Goal: Information Seeking & Learning: Learn about a topic

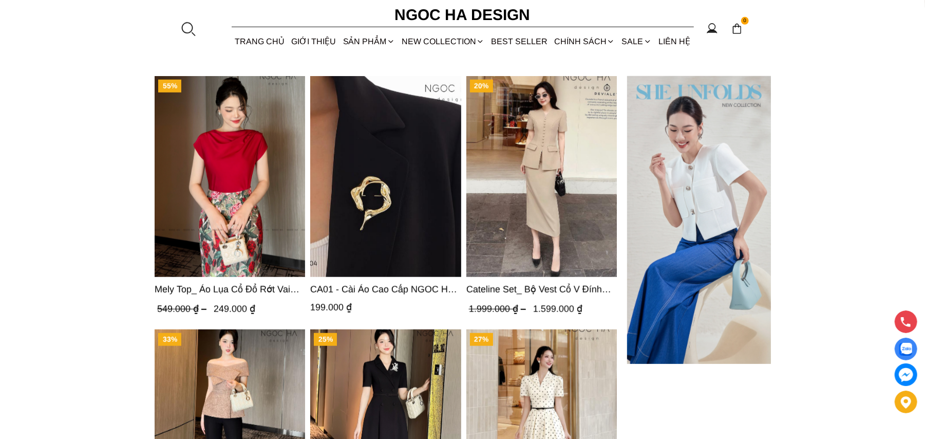
scroll to position [3588, 0]
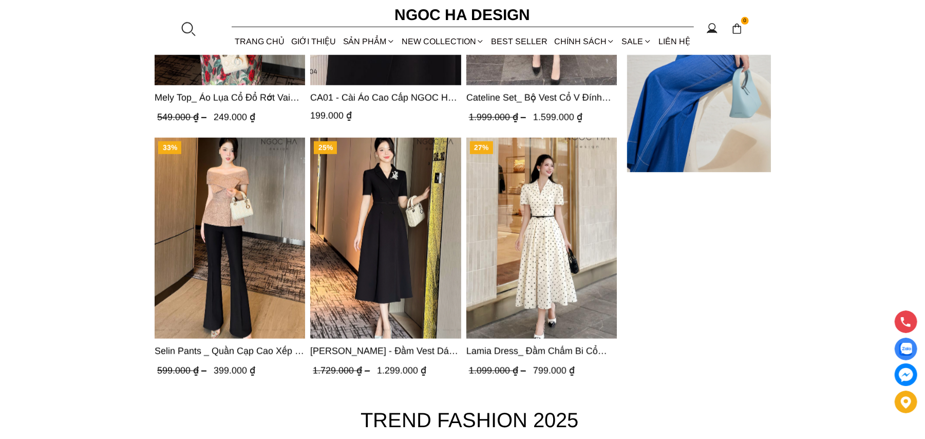
click at [563, 237] on img "Product image - Lamia Dress_ Đầm Chấm Bi Cổ Vest Màu Kem D1003" at bounding box center [541, 238] width 150 height 201
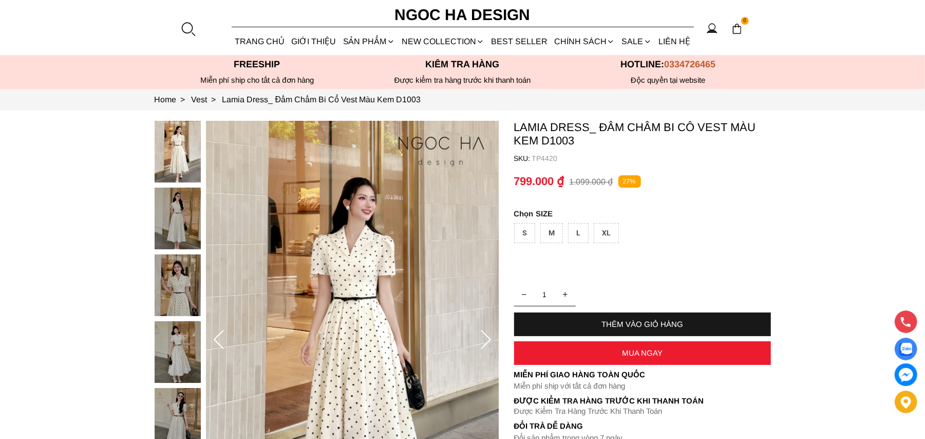
click at [328, 317] on img at bounding box center [352, 340] width 293 height 439
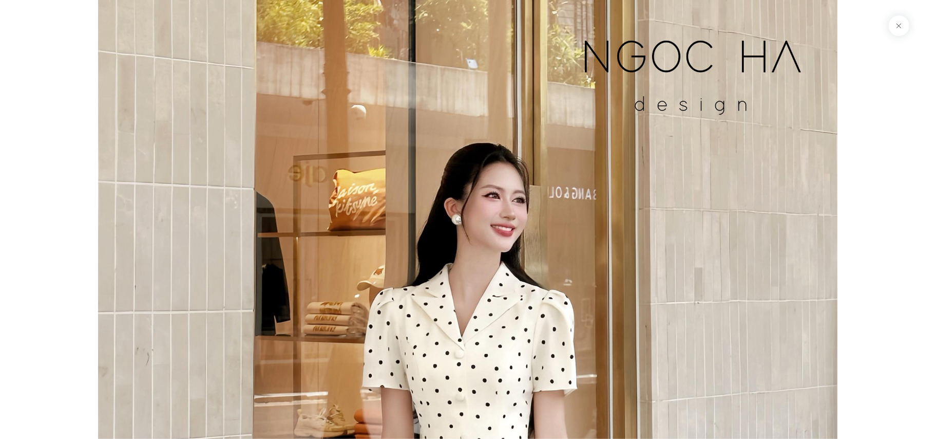
click at [894, 31] on button at bounding box center [899, 25] width 21 height 21
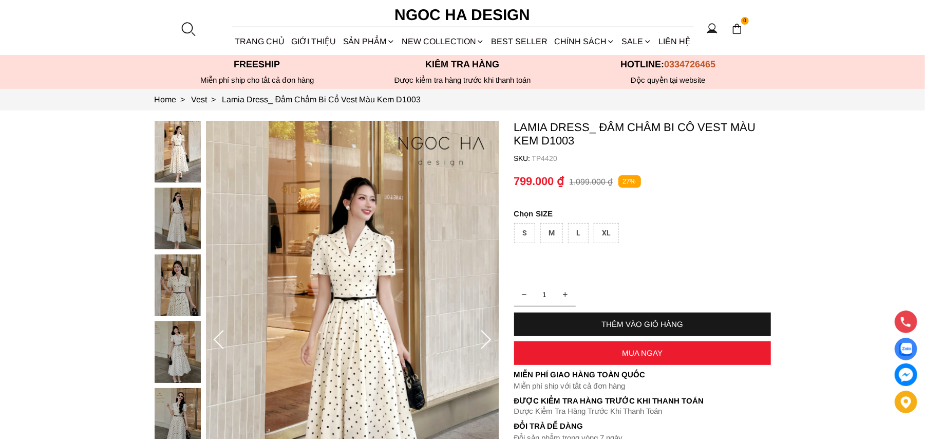
click at [484, 344] on icon at bounding box center [486, 340] width 21 height 21
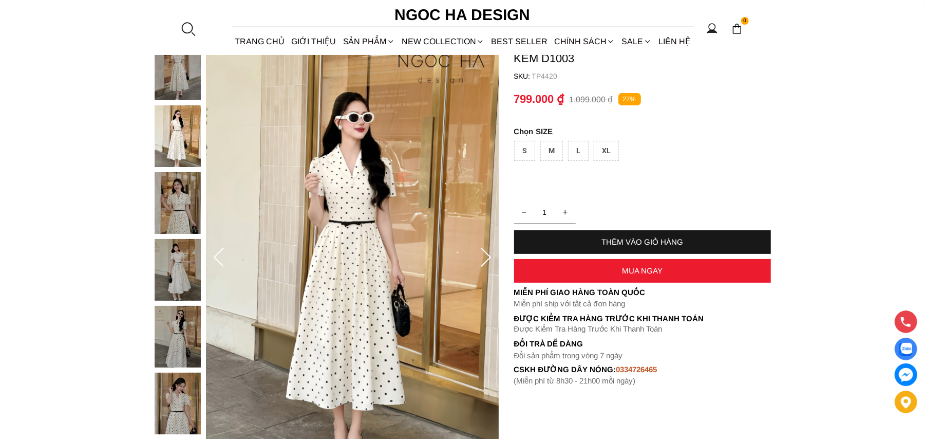
scroll to position [109, 0]
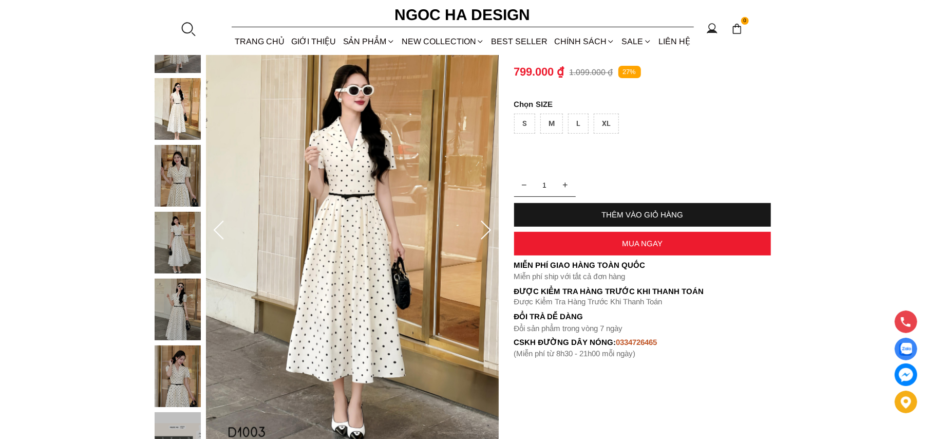
click at [485, 235] on icon at bounding box center [486, 229] width 10 height 19
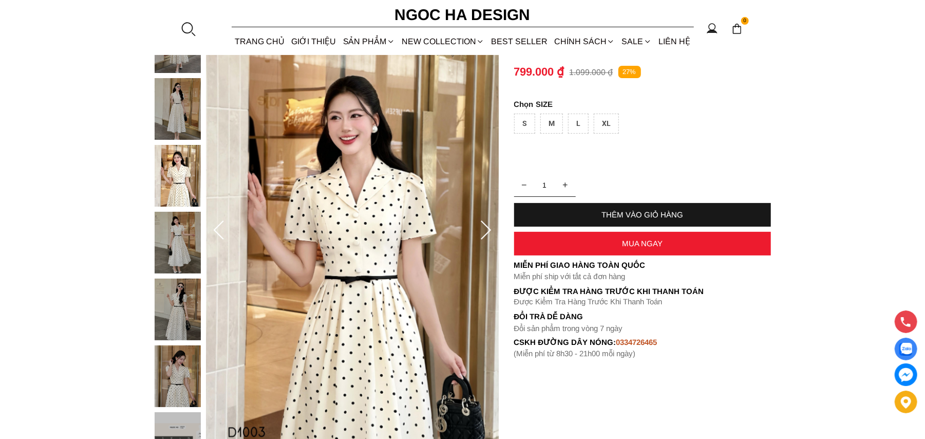
click at [485, 235] on icon at bounding box center [486, 229] width 10 height 19
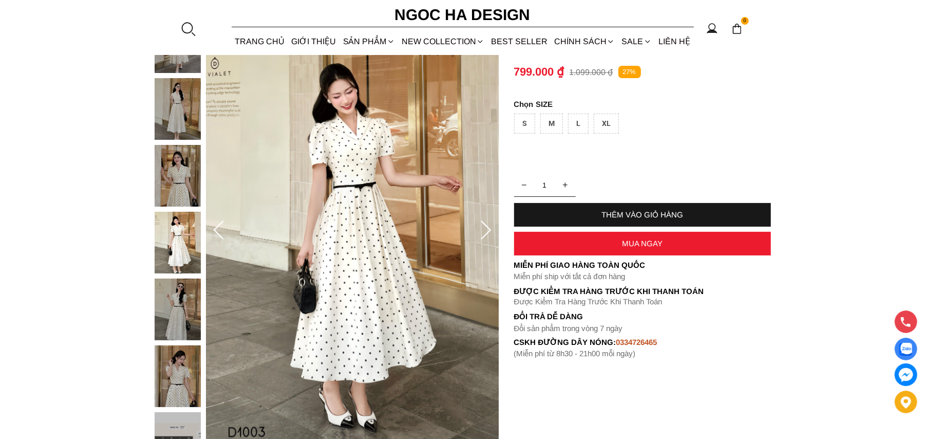
click at [485, 235] on icon at bounding box center [486, 229] width 10 height 19
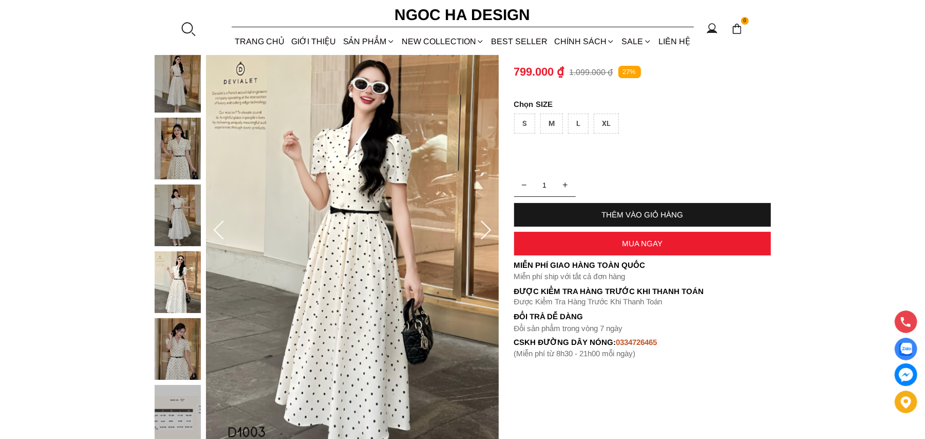
click at [485, 235] on icon at bounding box center [486, 229] width 10 height 19
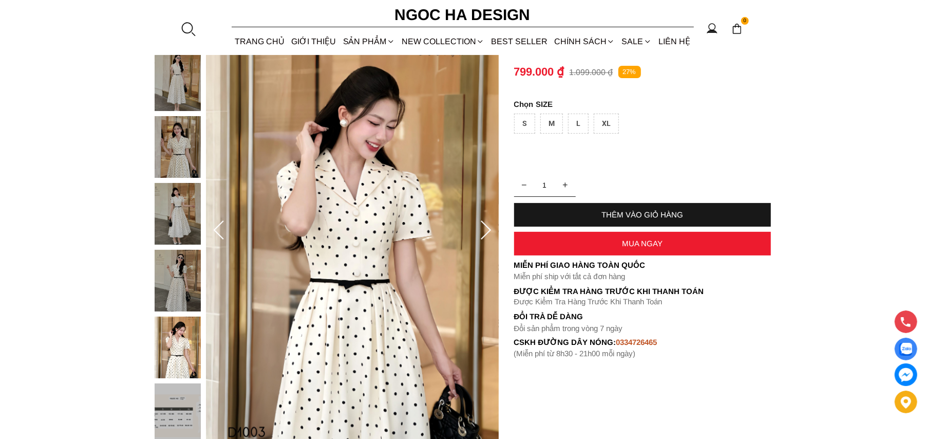
click at [485, 235] on icon at bounding box center [486, 229] width 10 height 19
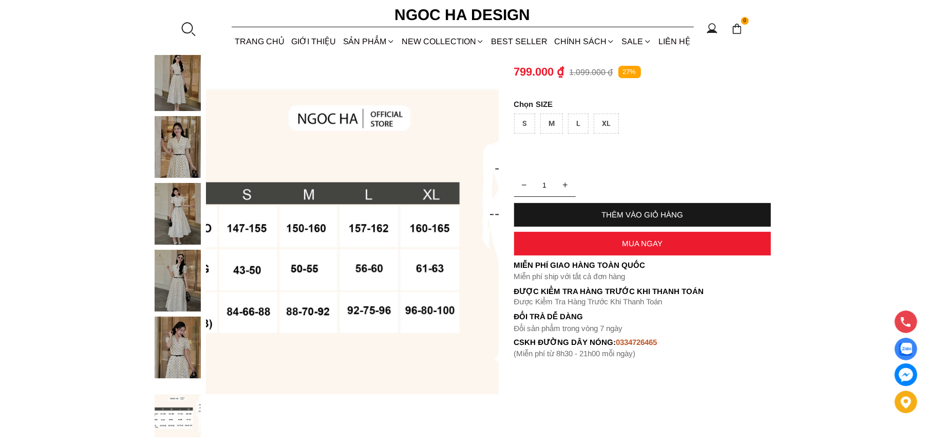
click at [173, 342] on img at bounding box center [178, 347] width 46 height 62
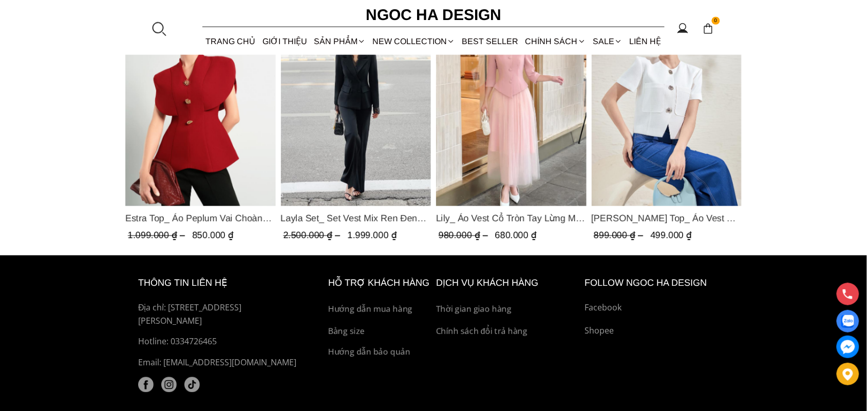
scroll to position [1482, 0]
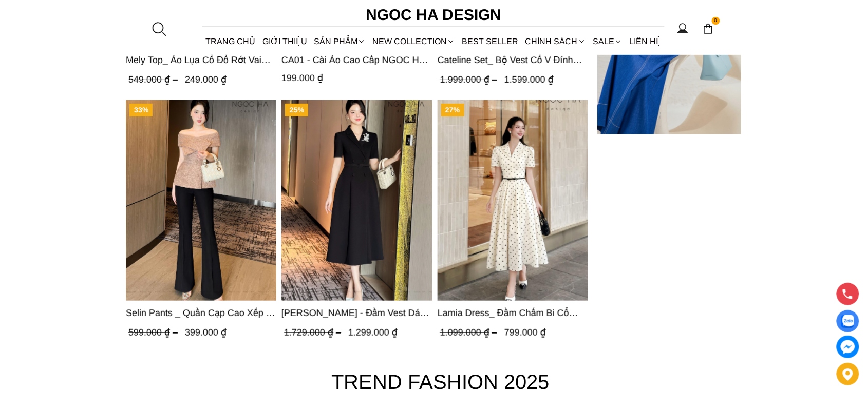
scroll to position [3542, 0]
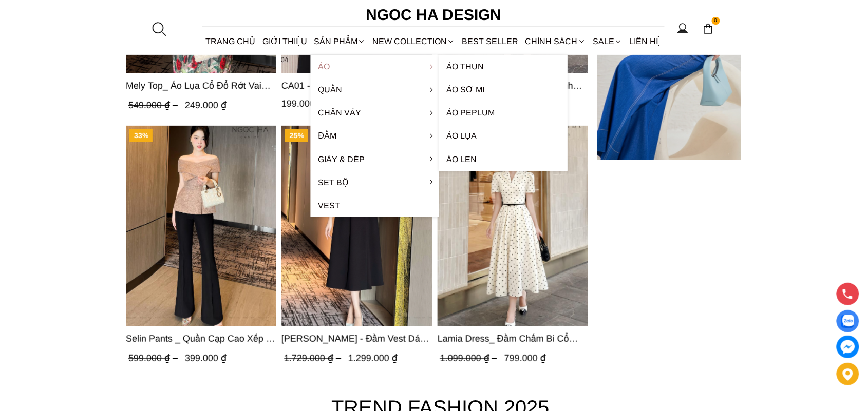
click at [334, 63] on link "Áo" at bounding box center [375, 66] width 128 height 23
click at [334, 64] on link "Áo" at bounding box center [375, 66] width 128 height 23
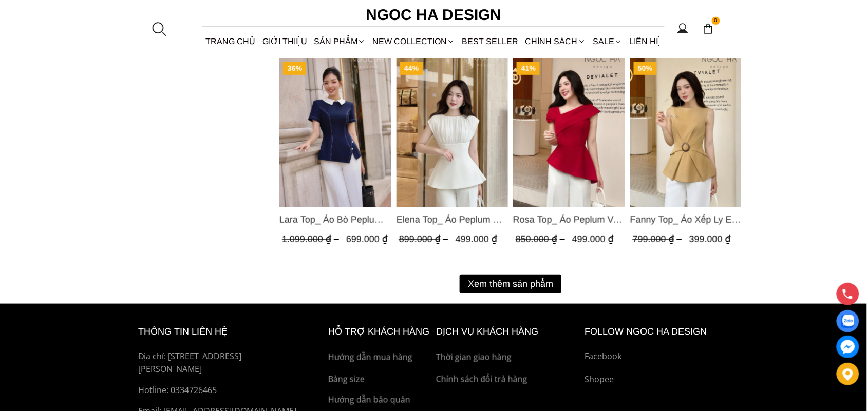
scroll to position [1387, 0]
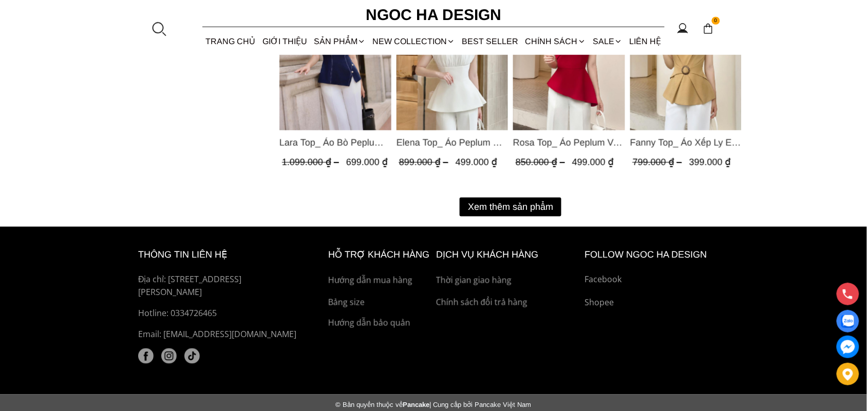
click at [502, 198] on button "Xem thêm sản phẩm" at bounding box center [511, 207] width 102 height 19
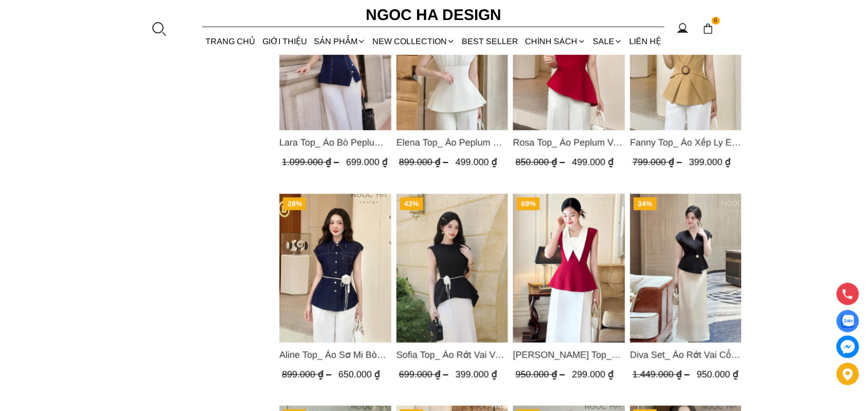
click at [704, 263] on img "Product image - Diva Set_ Áo Rớt Vai Cổ V, Chân Váy Lụa Đuôi Cá A1078+CV134" at bounding box center [686, 268] width 112 height 149
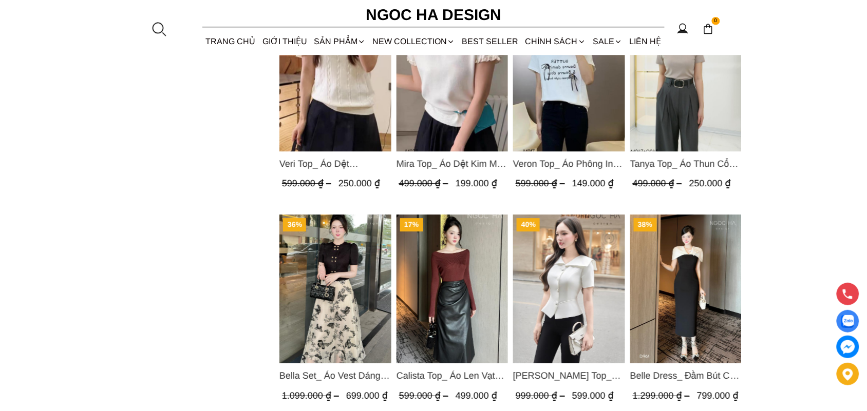
scroll to position [1849, 0]
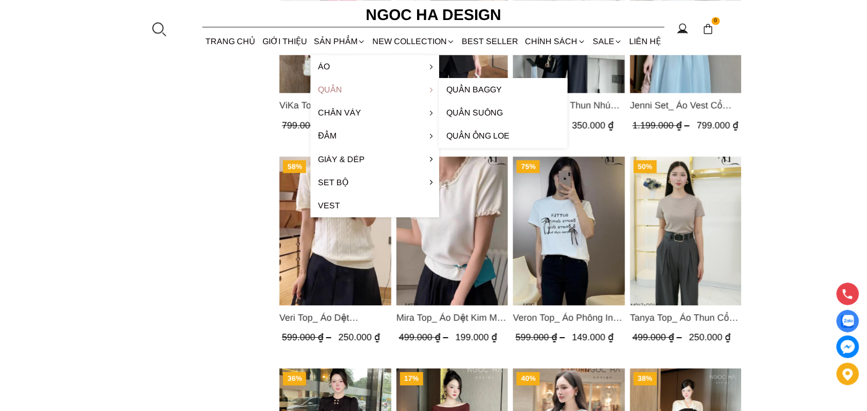
click at [329, 91] on link "Quần" at bounding box center [375, 89] width 128 height 23
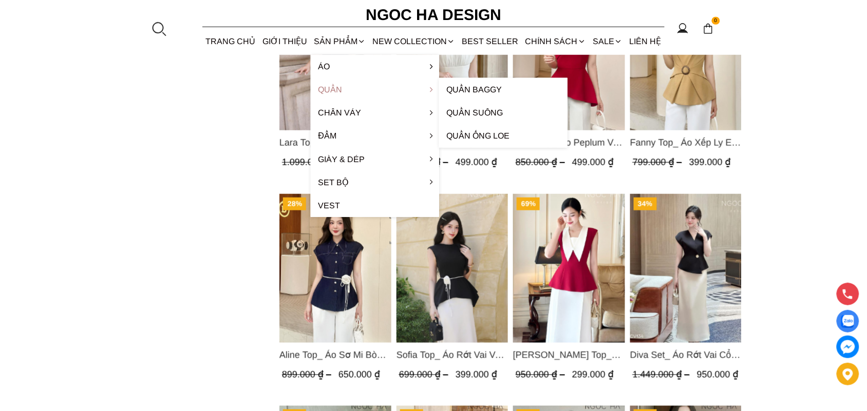
scroll to position [1310, 0]
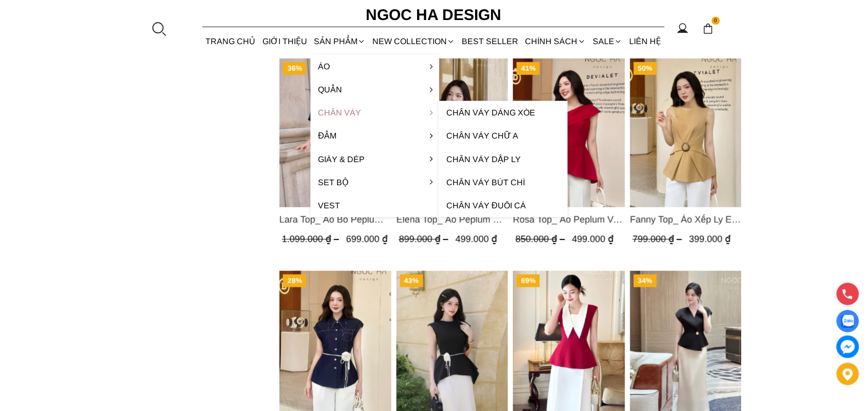
click at [335, 109] on link "Chân váy" at bounding box center [375, 112] width 128 height 23
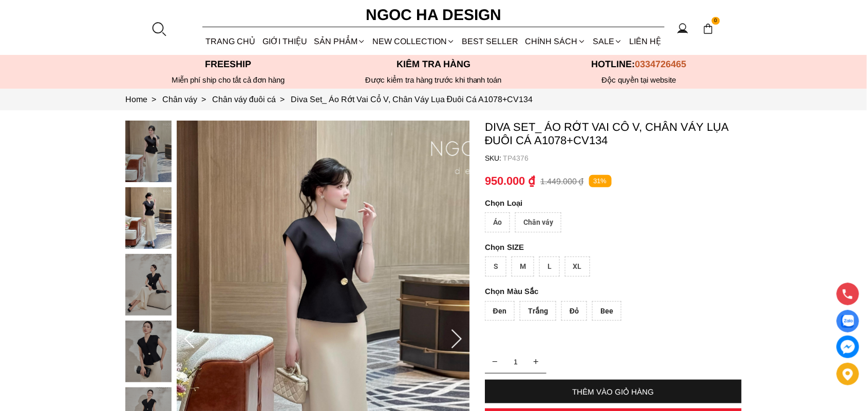
click at [386, 344] on img at bounding box center [323, 340] width 293 height 439
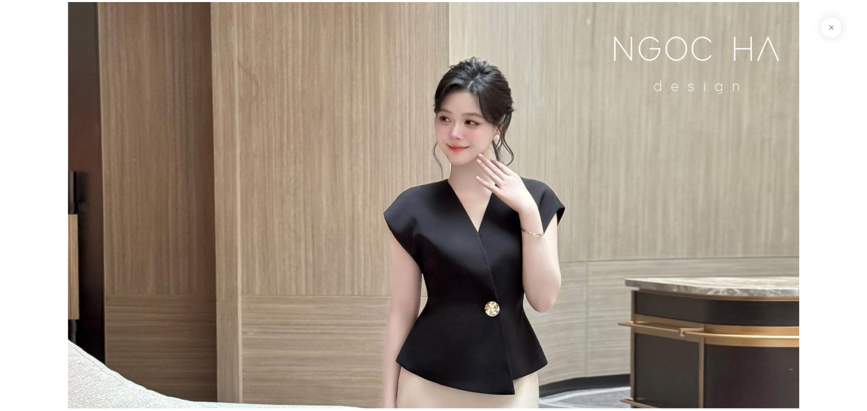
scroll to position [740, 0]
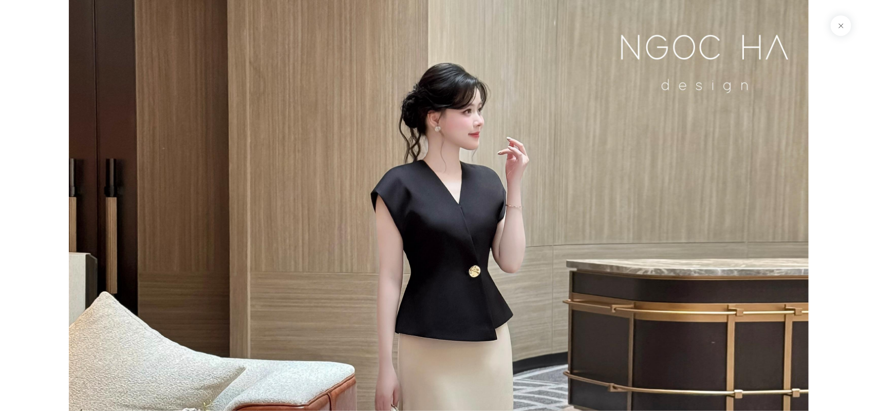
click at [776, 249] on img at bounding box center [439, 370] width 740 height 740
click at [843, 27] on button at bounding box center [840, 25] width 21 height 21
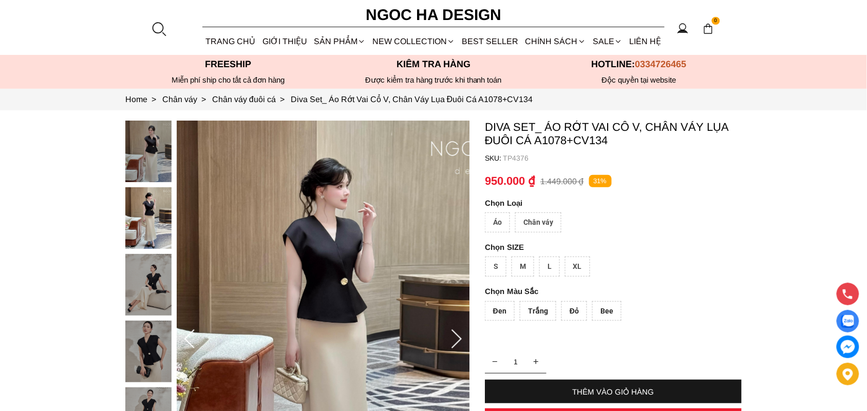
click at [144, 347] on img at bounding box center [148, 352] width 46 height 62
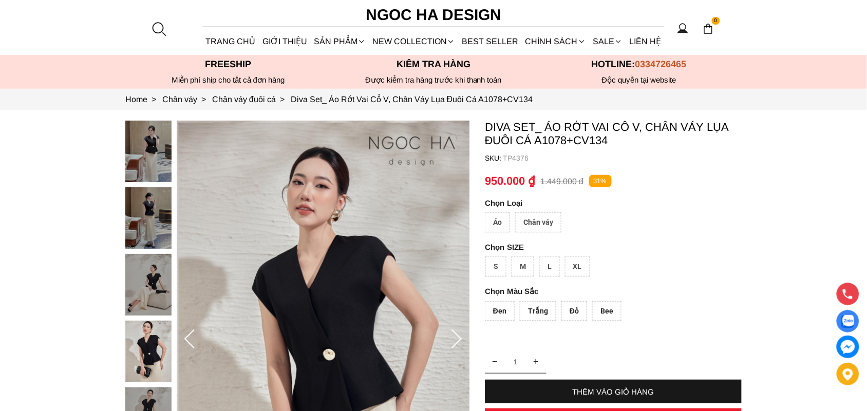
click at [805, 206] on section "Diva Set_ Áo Rớt Vai Cổ V, Chân Váy Lụa Đuôi Cá A1078+CV134 SKU: TP4376 Áo Chân…" at bounding box center [433, 339] width 867 height 459
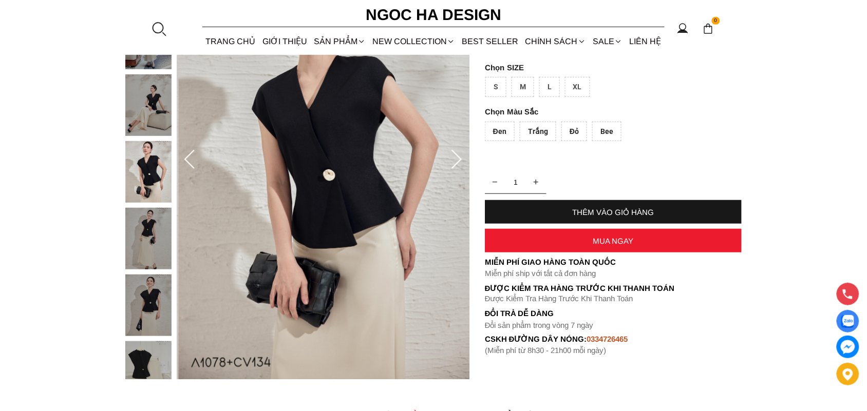
scroll to position [231, 0]
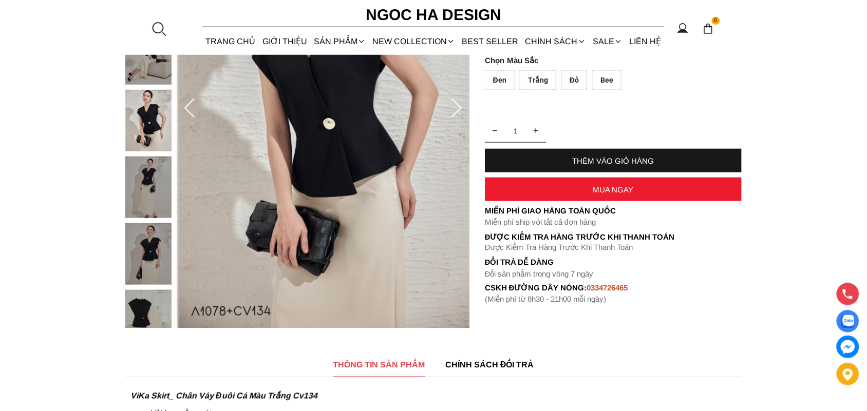
click at [142, 316] on img at bounding box center [148, 321] width 46 height 62
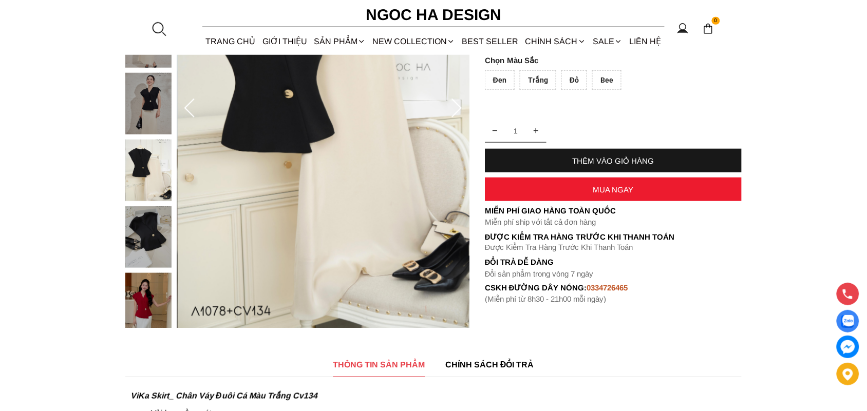
click at [146, 95] on img at bounding box center [148, 104] width 46 height 62
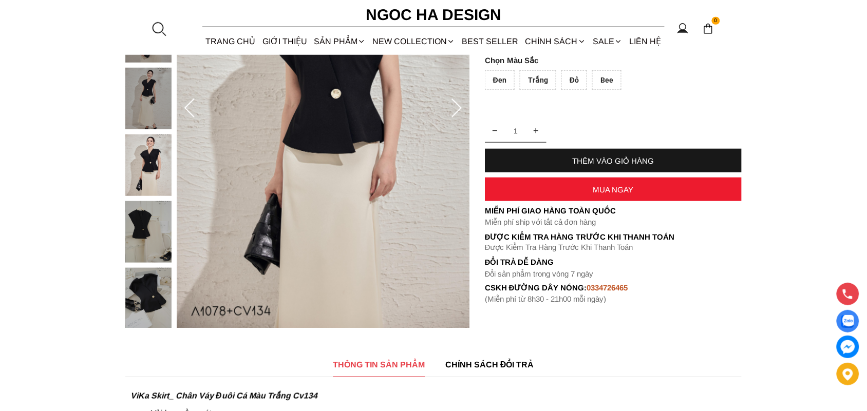
click at [813, 104] on section "Diva Set_ Áo Rớt Vai Cổ V, Chân Váy Lụa Đuôi Cá A1078+CV134 SKU: TP4376 Áo Chân…" at bounding box center [433, 108] width 867 height 459
click at [533, 79] on div "Trắng" at bounding box center [538, 80] width 36 height 20
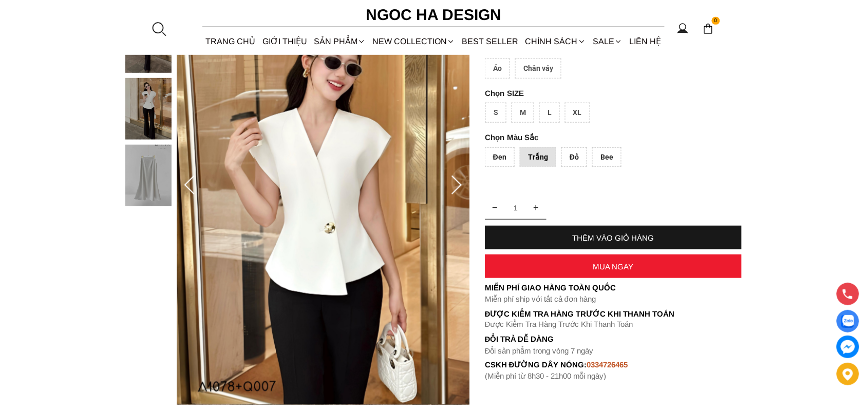
scroll to position [128, 0]
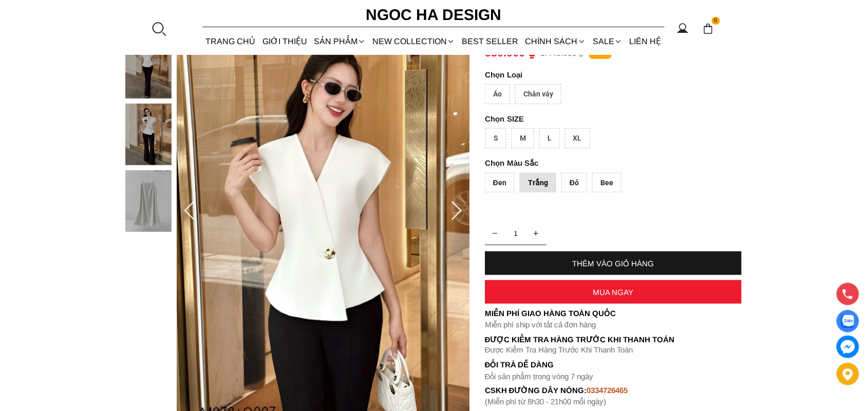
click at [572, 188] on div "Đỏ" at bounding box center [574, 183] width 26 height 20
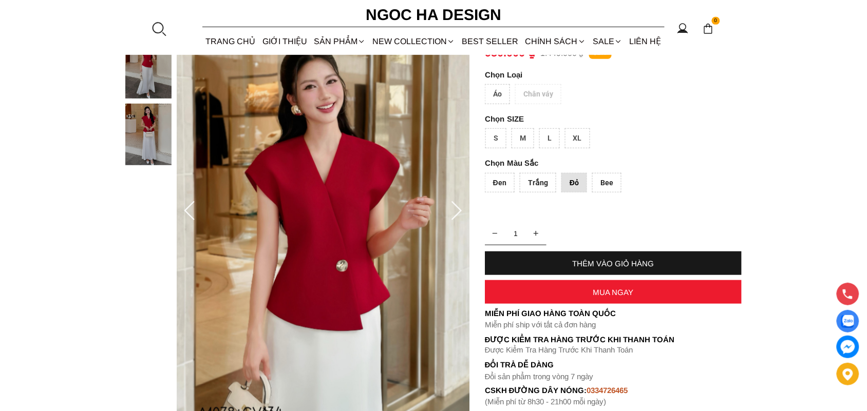
click at [607, 179] on div "Bee" at bounding box center [606, 183] width 29 height 20
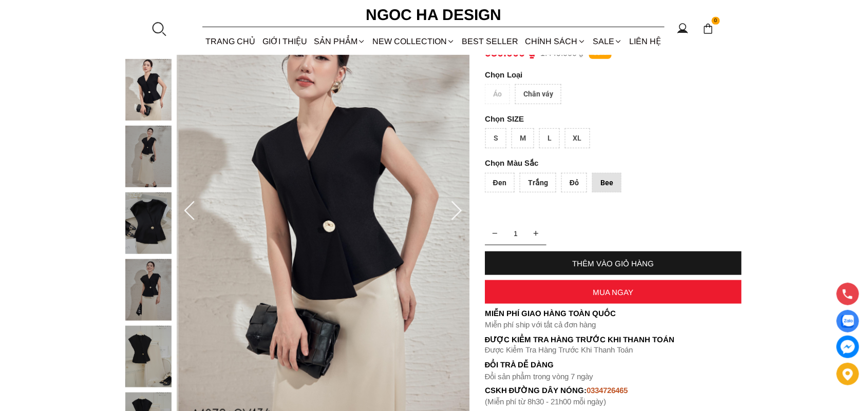
click at [497, 186] on div "Đen" at bounding box center [500, 183] width 30 height 20
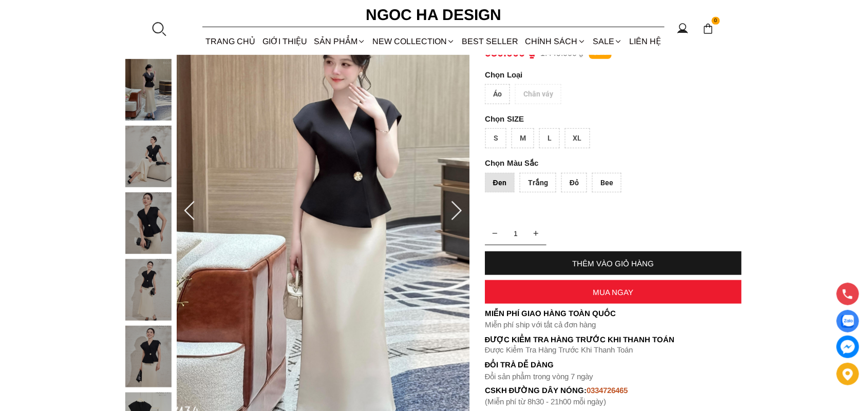
click at [497, 186] on div "Đen" at bounding box center [500, 183] width 30 height 20
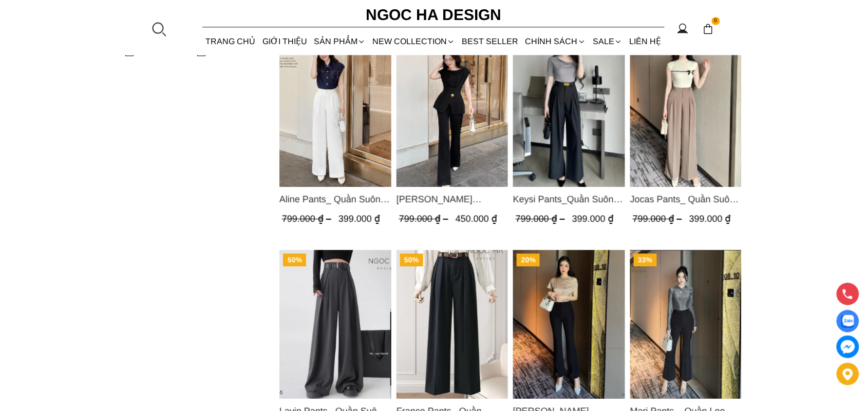
scroll to position [668, 0]
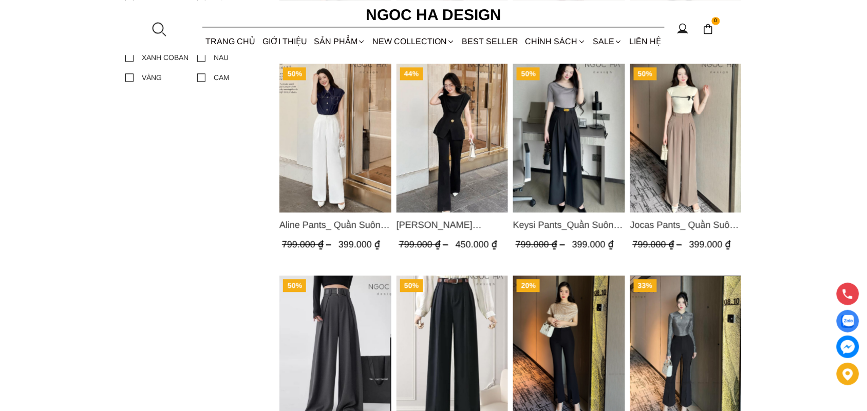
click at [322, 224] on span "Aline Pants_ Quần Suông Xếp Ly Mềm Q063" at bounding box center [335, 225] width 112 height 14
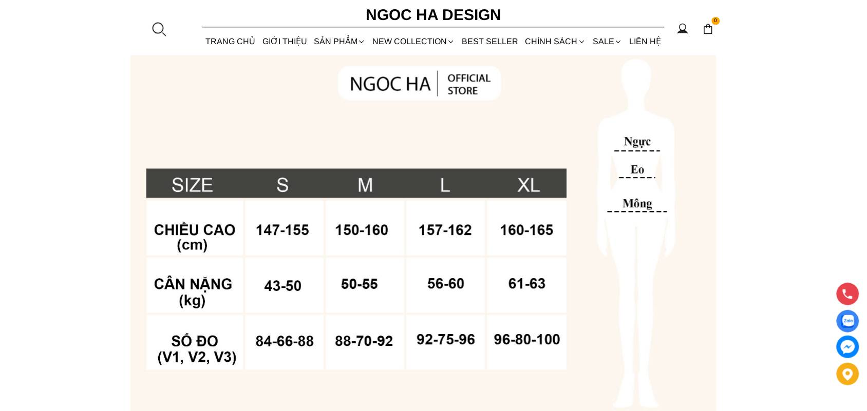
scroll to position [822, 0]
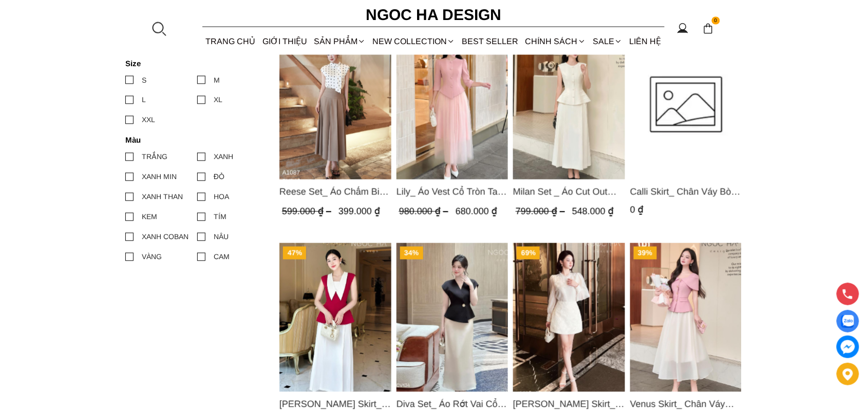
scroll to position [462, 0]
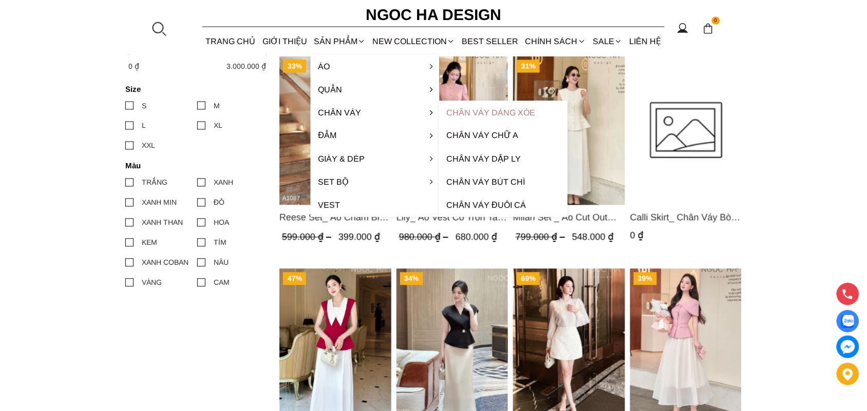
click at [486, 111] on link "Chân váy dáng xòe" at bounding box center [503, 112] width 128 height 23
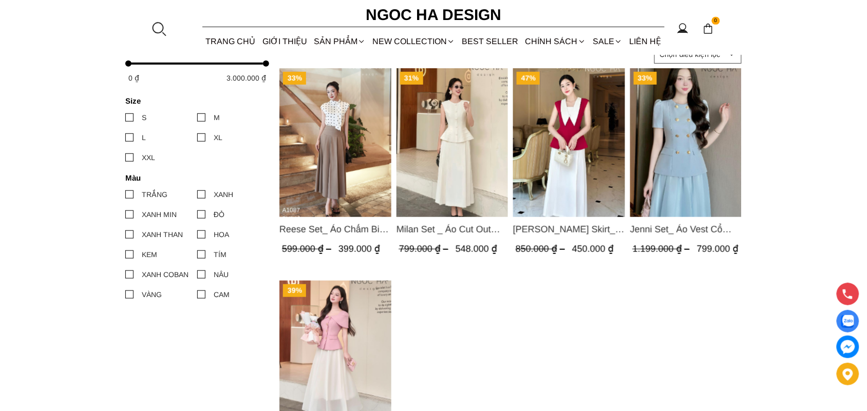
scroll to position [128, 0]
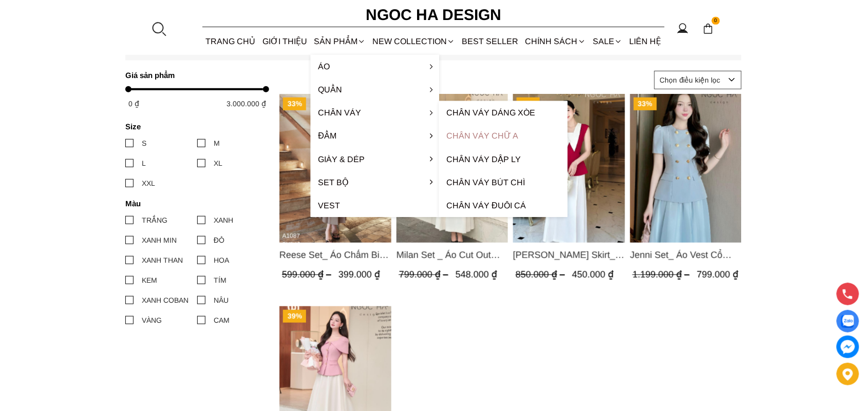
click at [478, 137] on link "Chân váy chữ A" at bounding box center [503, 135] width 128 height 23
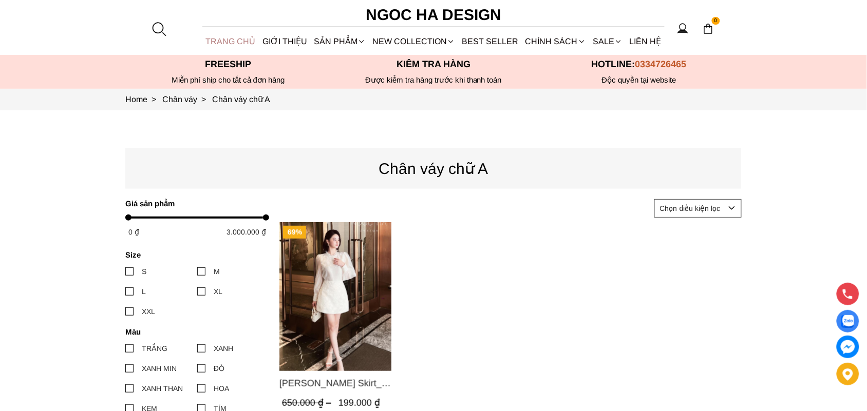
click at [233, 36] on link "TRANG CHỦ" at bounding box center [230, 41] width 56 height 27
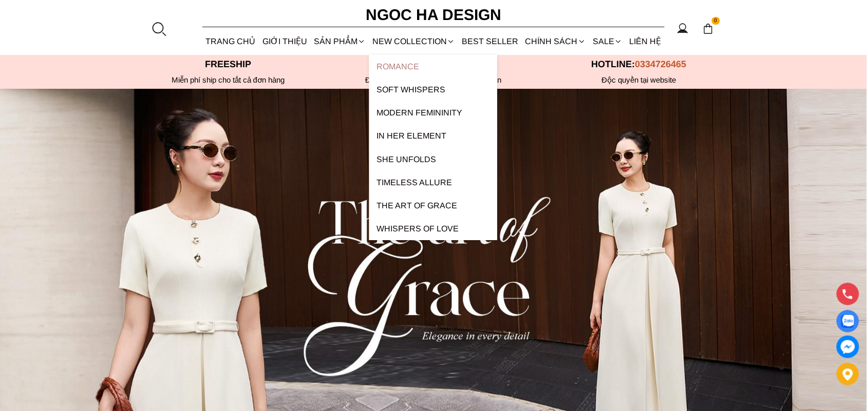
click at [405, 66] on link "ROMANCE" at bounding box center [433, 66] width 128 height 23
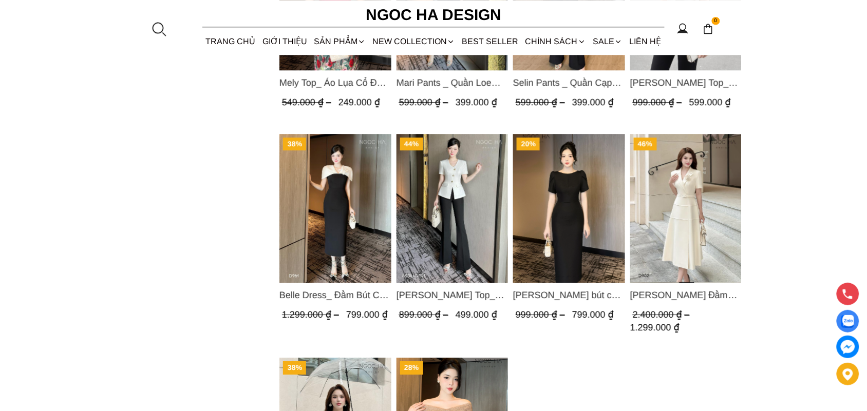
scroll to position [770, 0]
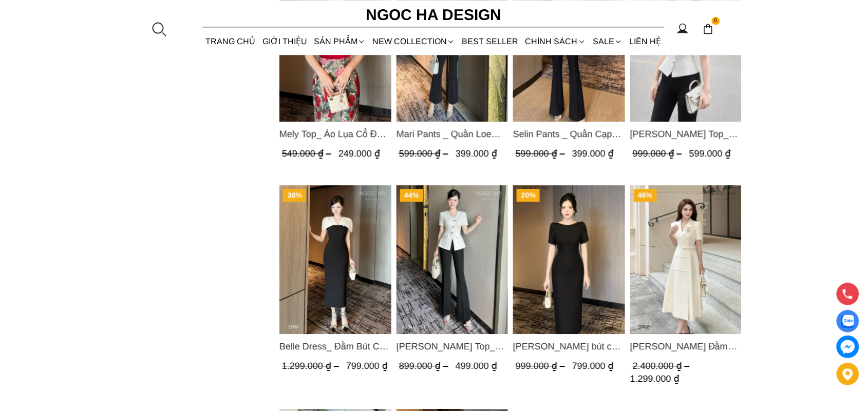
click at [699, 254] on img "Product image - Louisa Dress_ Đầm Cổ Vest Cài Hoa Tùng May Gân Nổi Kèm Đai Màu …" at bounding box center [686, 259] width 112 height 149
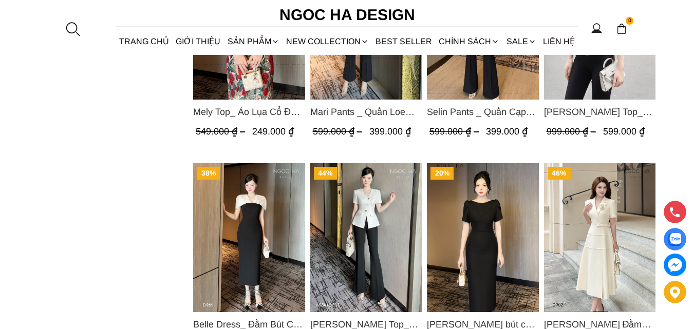
click at [615, 191] on img "Product image - Louisa Dress_ Đầm Cổ Vest Cài Hoa Tùng May Gân Nổi Kèm Đai Màu …" at bounding box center [599, 237] width 112 height 149
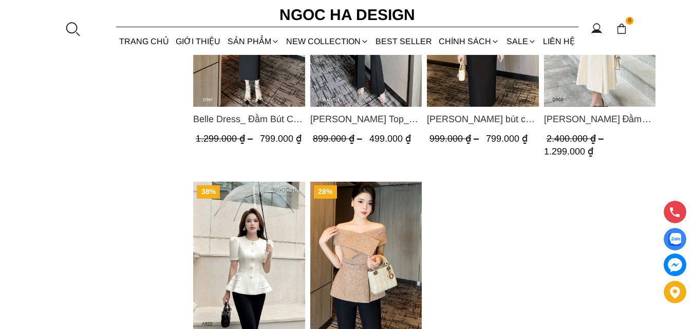
scroll to position [1049, 0]
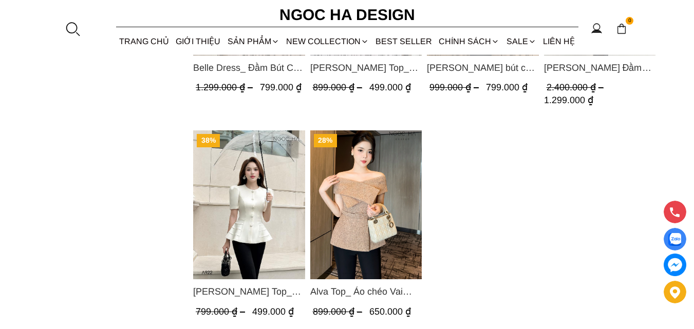
click at [345, 218] on img "Product image - Alva Top_ Áo chéo Vai Kèm Đai Màu Be A822" at bounding box center [366, 204] width 112 height 149
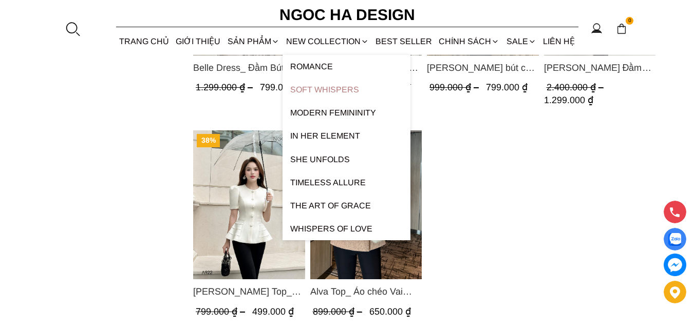
click at [333, 93] on link "Soft Whispers" at bounding box center [346, 89] width 128 height 23
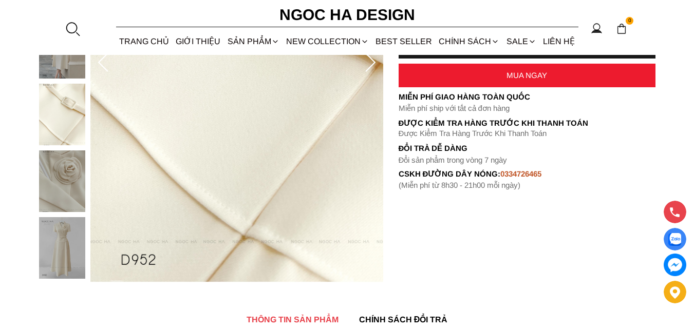
scroll to position [329, 0]
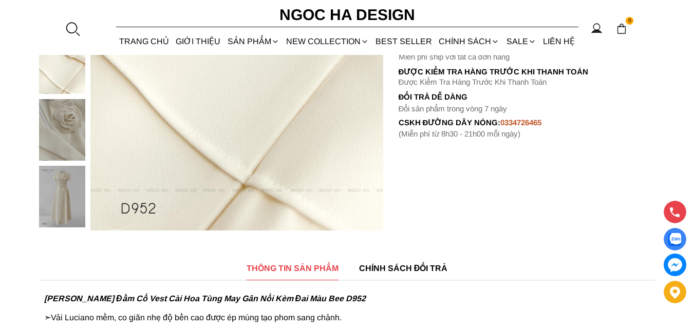
click at [61, 193] on img at bounding box center [62, 197] width 46 height 62
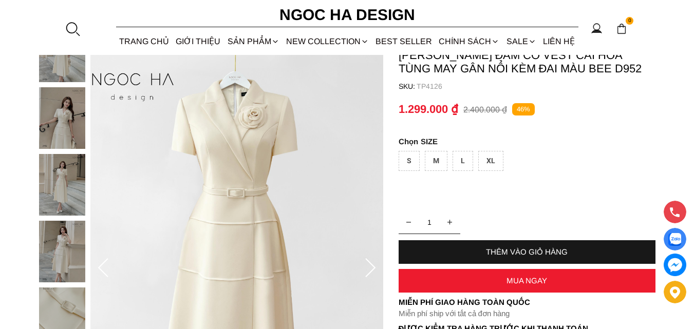
scroll to position [21, 0]
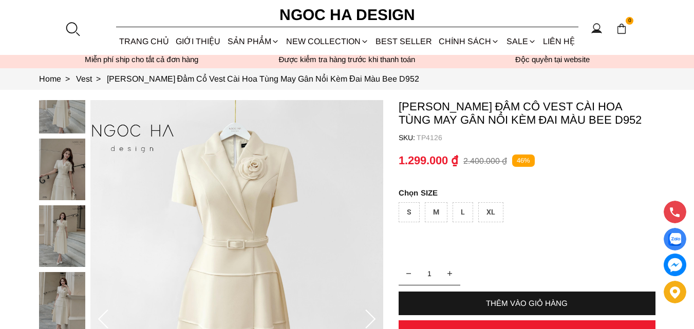
click at [60, 232] on img at bounding box center [62, 236] width 46 height 62
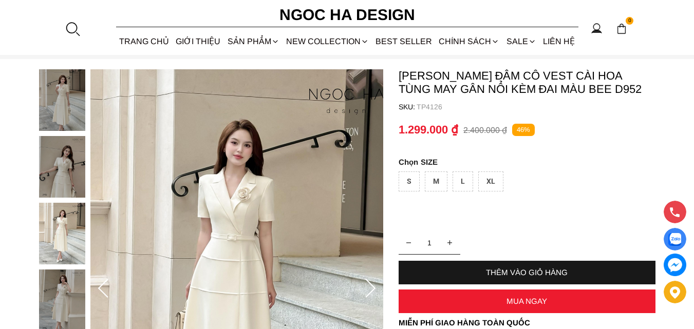
scroll to position [0, 0]
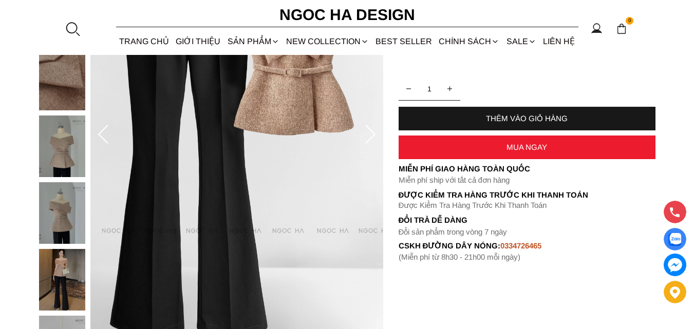
scroll to position [257, 0]
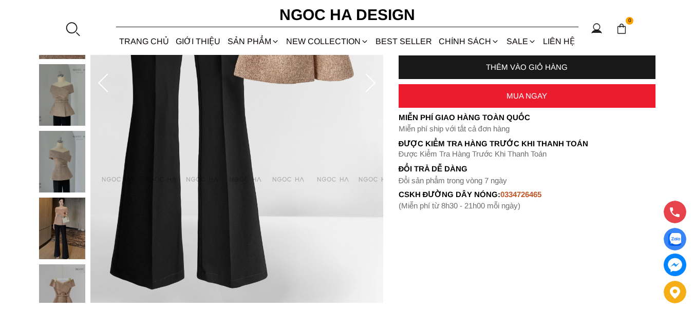
click at [55, 216] on img at bounding box center [62, 229] width 46 height 62
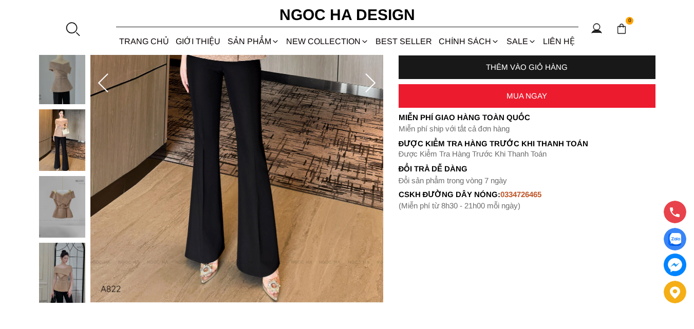
scroll to position [103, 0]
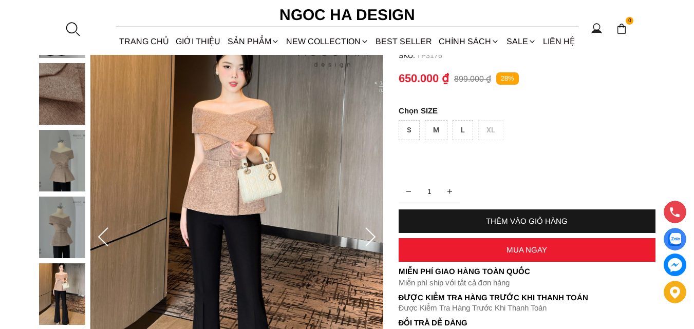
click at [63, 298] on img at bounding box center [62, 294] width 46 height 62
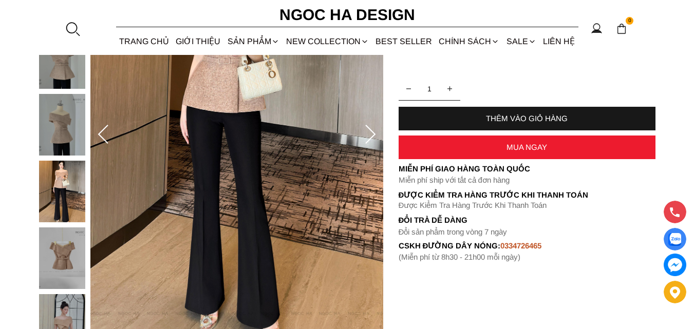
click at [65, 302] on img at bounding box center [62, 325] width 46 height 62
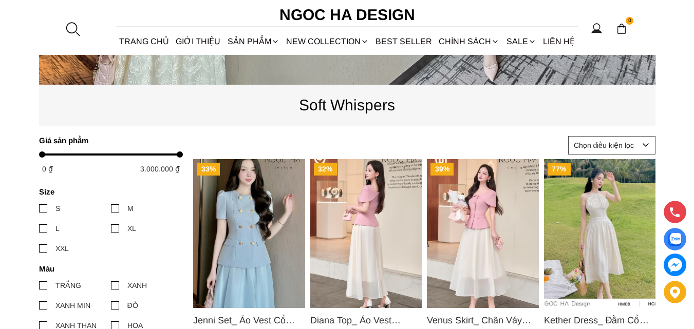
scroll to position [462, 0]
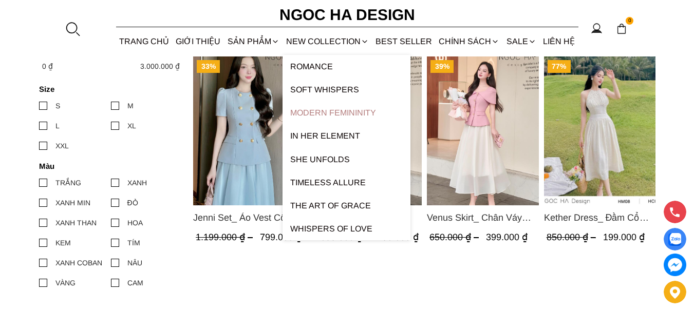
click at [347, 116] on link "Modern Femininity" at bounding box center [346, 112] width 128 height 23
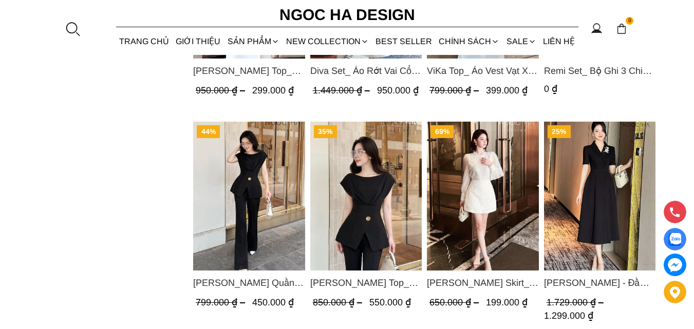
scroll to position [770, 0]
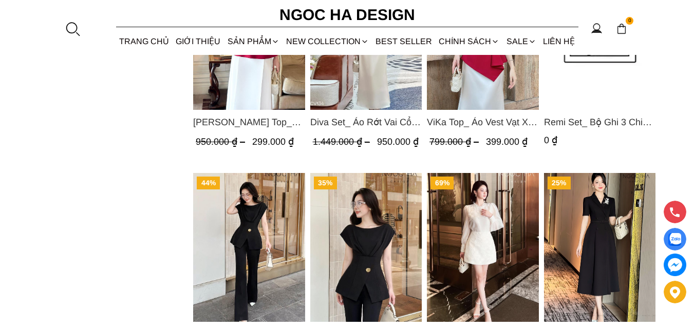
click at [620, 207] on img "Product image - Irene Dress - Đầm Vest Dáng Xòe Kèm Đai D713" at bounding box center [599, 247] width 112 height 149
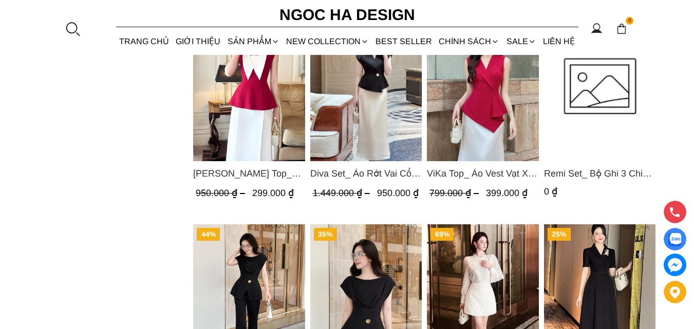
scroll to position [668, 0]
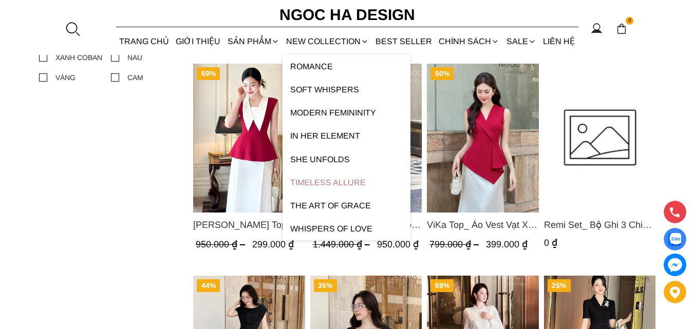
click at [350, 178] on link "Timeless Allure" at bounding box center [346, 182] width 128 height 23
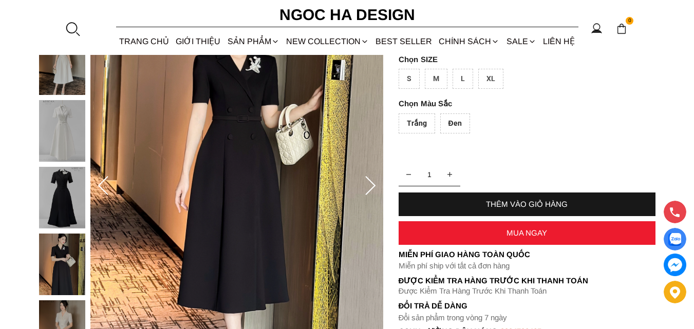
scroll to position [103, 0]
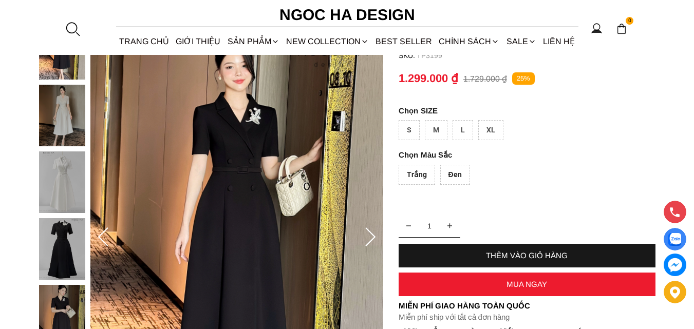
click at [373, 233] on icon at bounding box center [370, 238] width 21 height 21
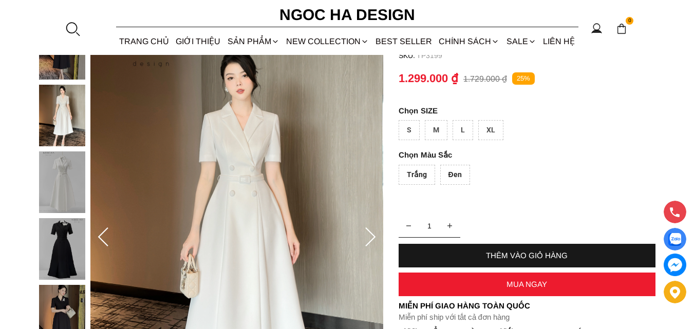
click at [373, 233] on icon at bounding box center [370, 238] width 21 height 21
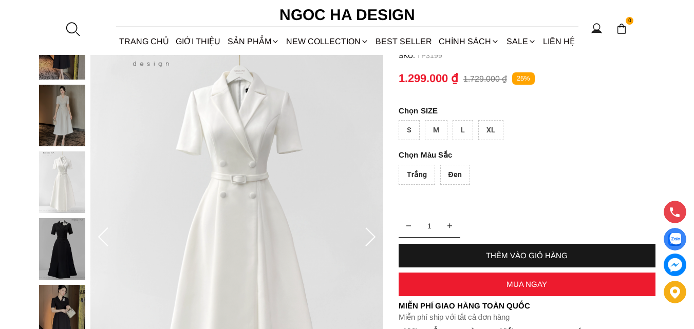
click at [373, 238] on icon at bounding box center [370, 237] width 10 height 19
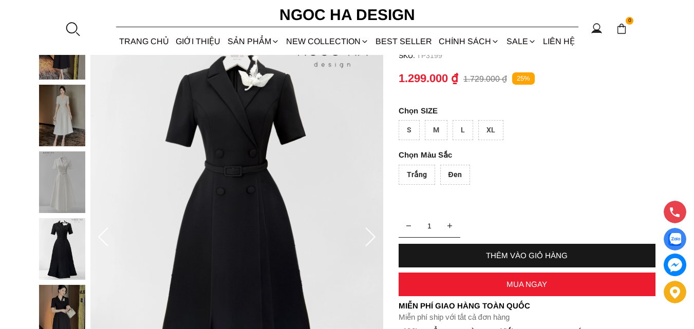
click at [373, 238] on icon at bounding box center [370, 237] width 10 height 19
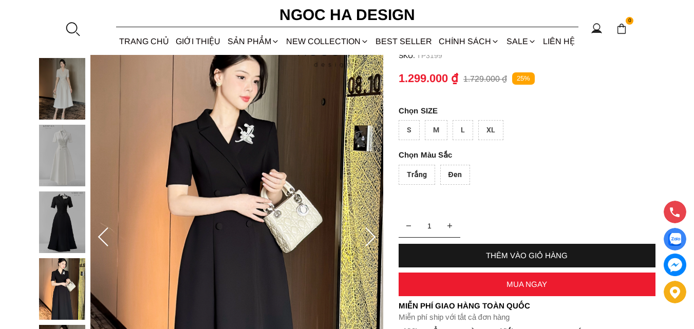
click at [373, 238] on icon at bounding box center [370, 237] width 10 height 19
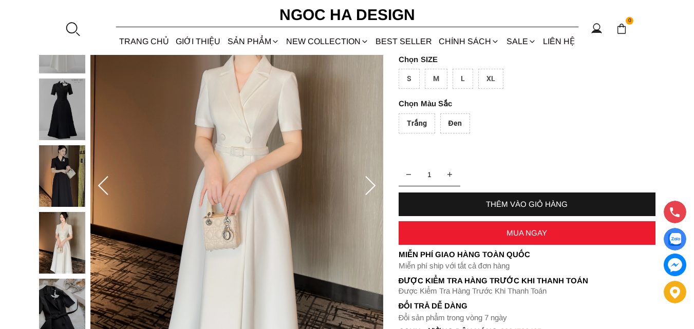
scroll to position [205, 0]
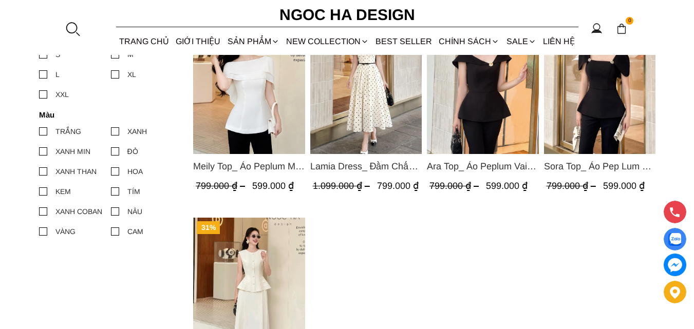
scroll to position [616, 0]
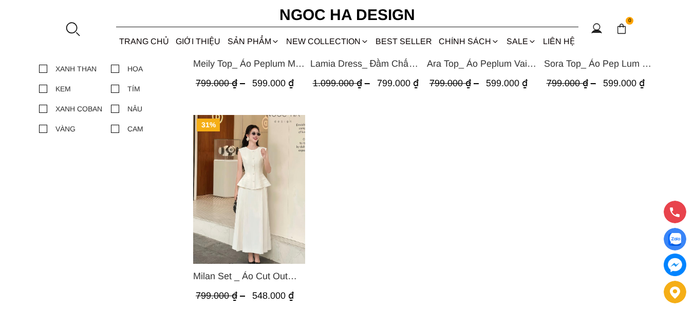
click at [242, 214] on img "Product image - Milan Set _ Áo Cut Out Tùng Không Tay Kết Hợp Chân Váy Xếp Ly A…" at bounding box center [249, 189] width 112 height 149
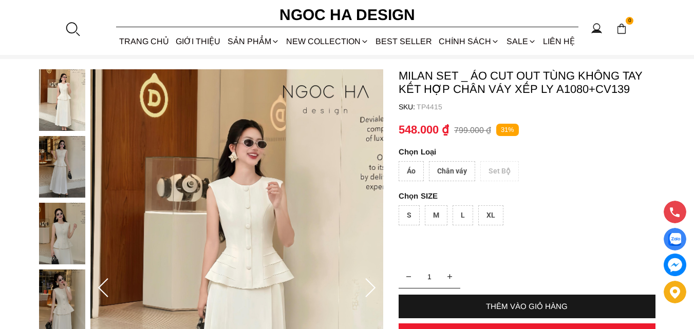
scroll to position [154, 0]
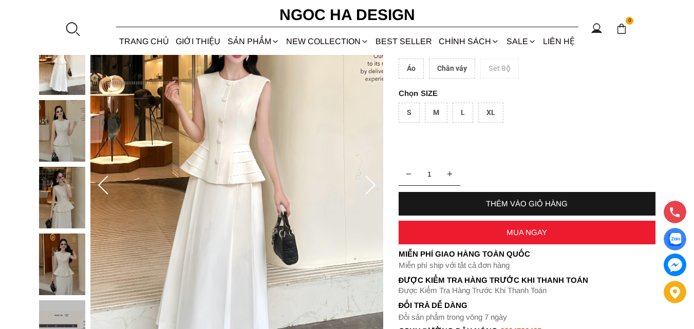
click at [369, 188] on icon at bounding box center [370, 186] width 21 height 21
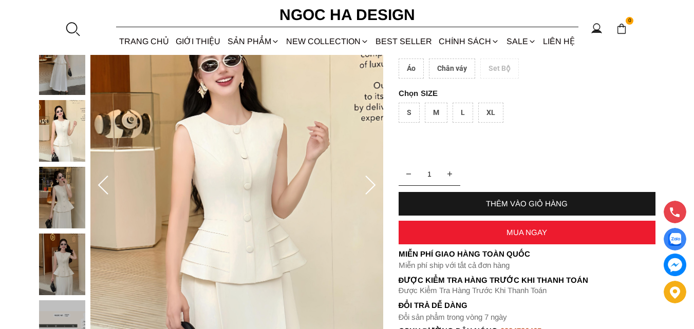
click at [369, 188] on icon at bounding box center [370, 186] width 21 height 21
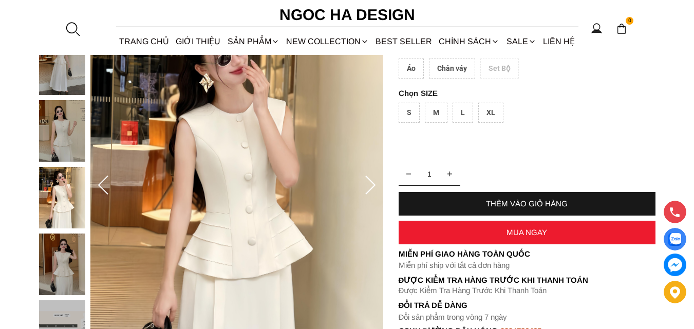
click at [369, 188] on icon at bounding box center [370, 186] width 21 height 21
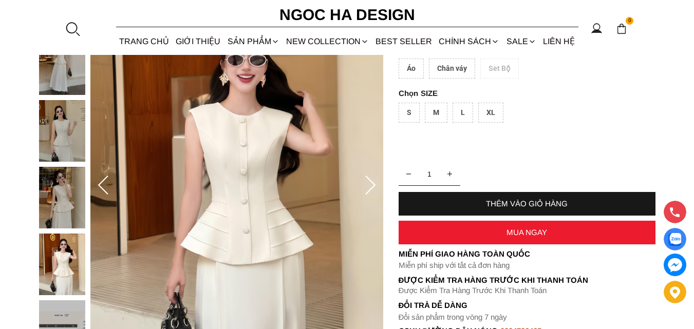
scroll to position [0, 0]
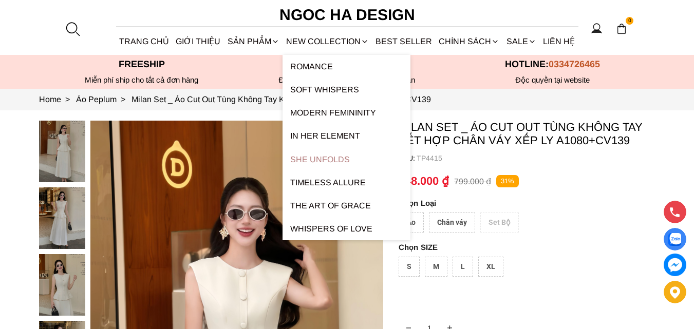
click at [363, 150] on link "SHE UNFOLDS" at bounding box center [346, 159] width 128 height 23
click at [332, 161] on link "SHE UNFOLDS" at bounding box center [346, 159] width 128 height 23
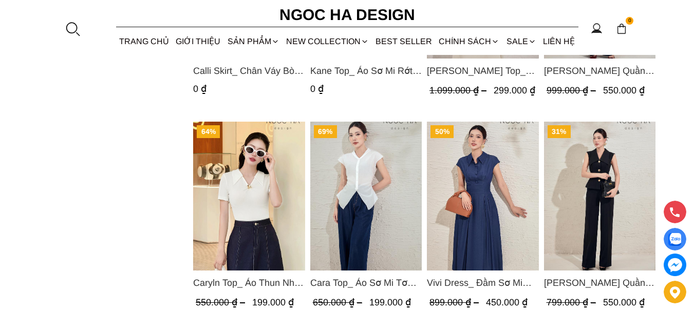
scroll to position [770, 0]
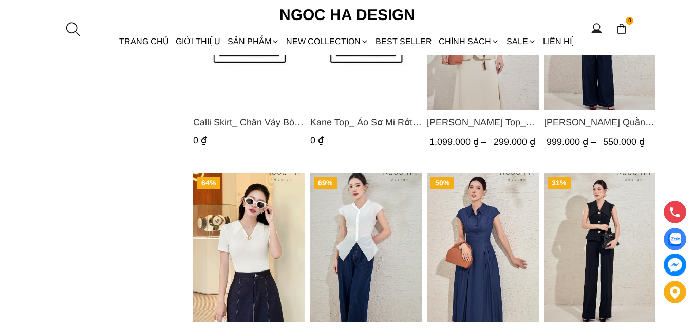
click at [253, 227] on img "Product image - Caryln Top_ Áo Thun Nhún Ngực Tay Cộc A1062" at bounding box center [249, 247] width 112 height 149
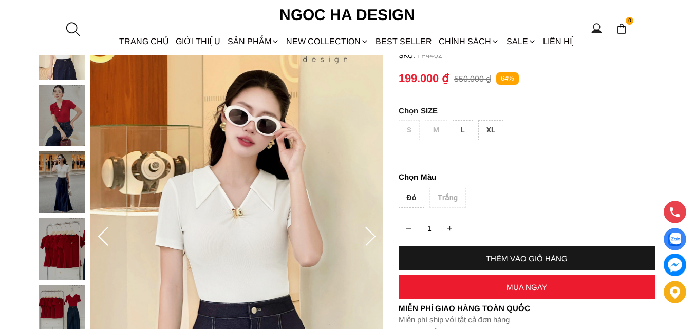
scroll to position [154, 0]
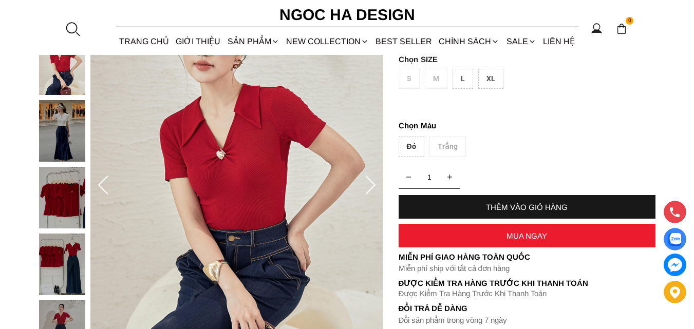
click at [364, 192] on icon at bounding box center [370, 186] width 21 height 21
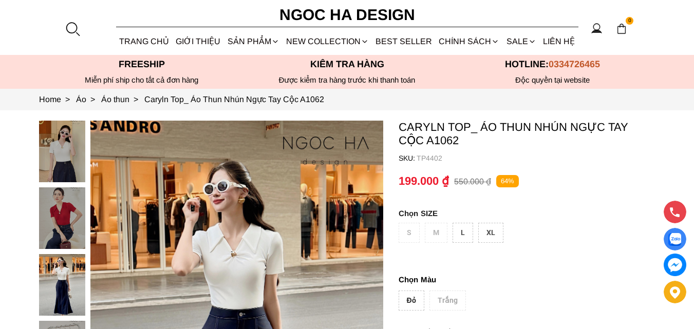
scroll to position [103, 0]
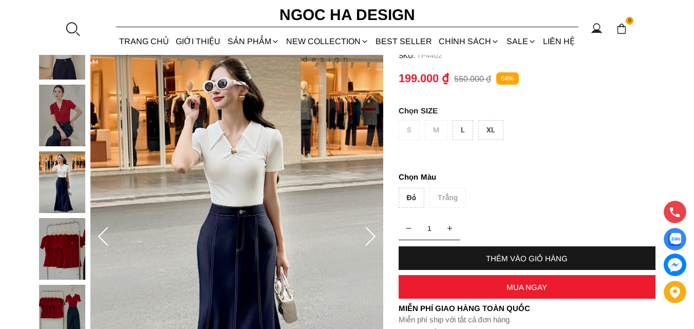
click at [47, 247] on img at bounding box center [62, 249] width 46 height 62
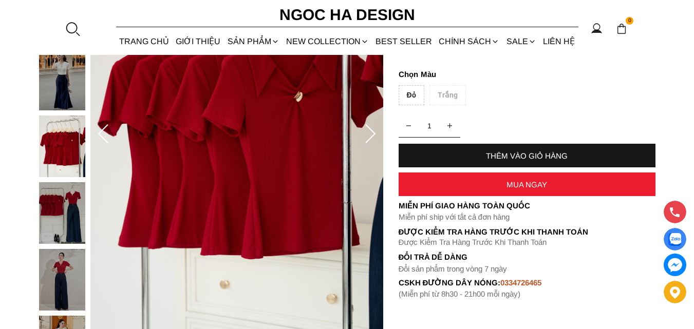
scroll to position [154, 0]
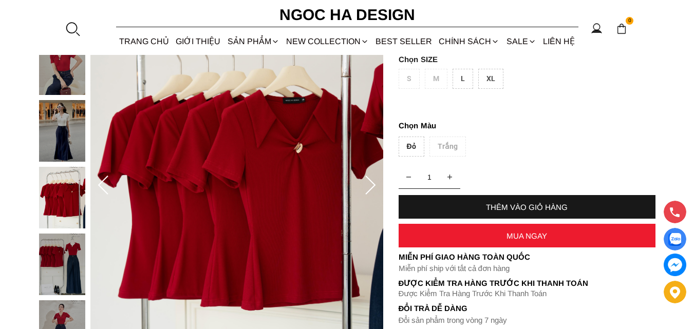
click at [445, 146] on div "Đỏ Trắng" at bounding box center [527, 149] width 257 height 25
click at [55, 118] on img at bounding box center [62, 131] width 46 height 62
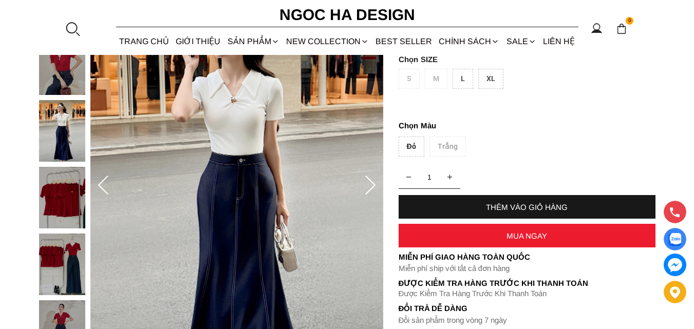
scroll to position [103, 0]
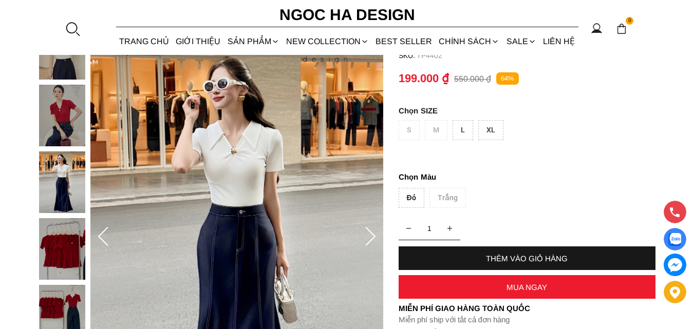
click at [63, 107] on img at bounding box center [62, 116] width 46 height 62
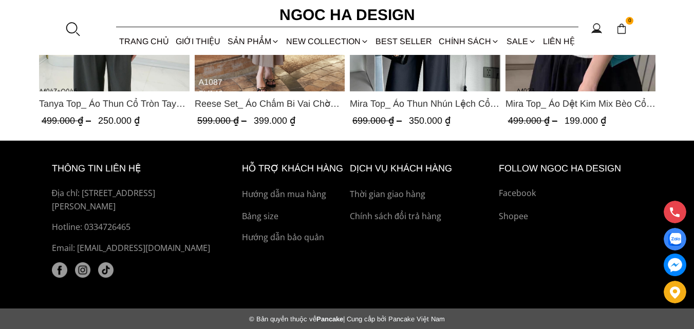
scroll to position [1489, 0]
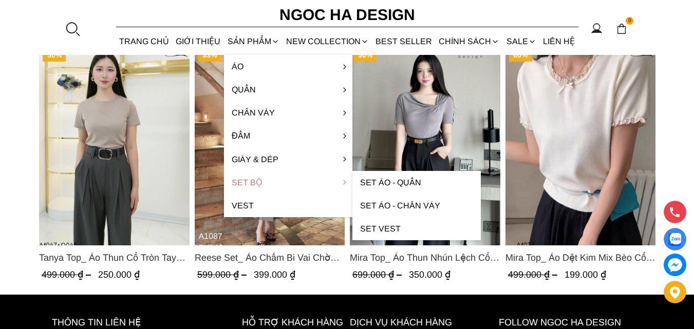
click at [256, 182] on link "Set Bộ" at bounding box center [288, 182] width 128 height 23
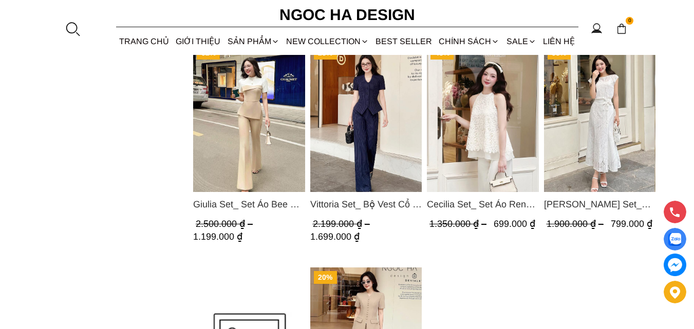
scroll to position [976, 0]
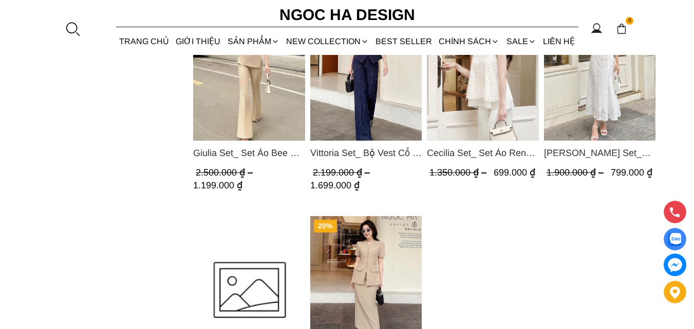
click at [603, 94] on img "Product image - Isabella Set_ Bộ Ren Áo Sơ Mi Vai Chờm Chân Váy Đuôi Cá Màu Trắ…" at bounding box center [599, 66] width 112 height 149
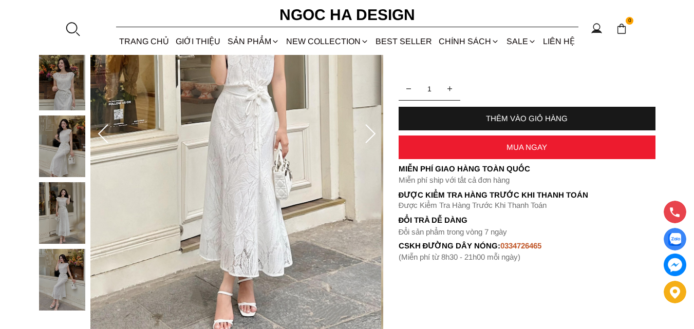
click at [372, 136] on icon at bounding box center [370, 134] width 21 height 21
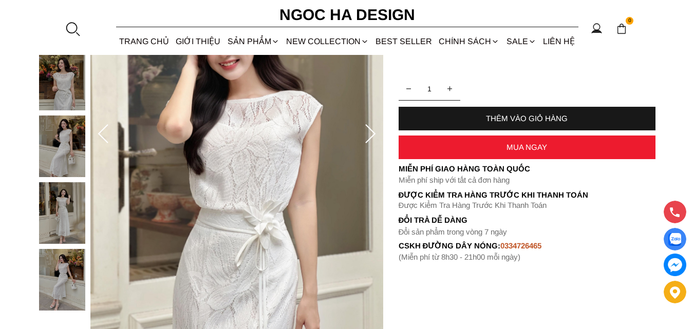
click at [372, 136] on icon at bounding box center [370, 134] width 21 height 21
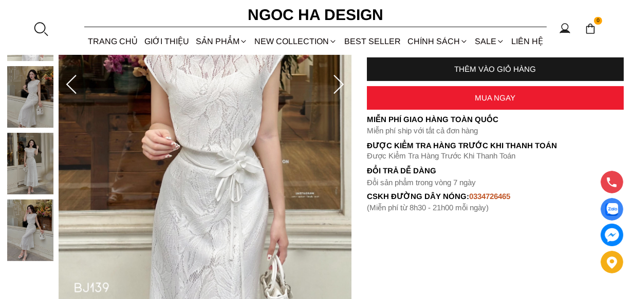
scroll to position [208, 0]
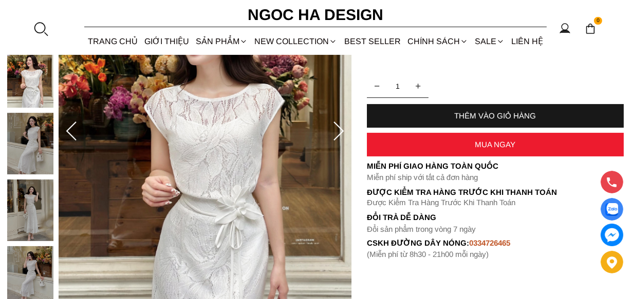
click at [22, 211] on img at bounding box center [30, 211] width 46 height 62
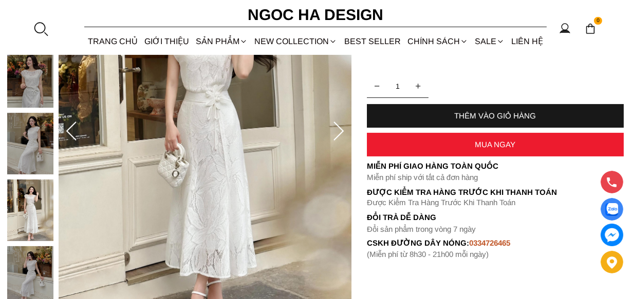
click at [36, 280] on img at bounding box center [30, 278] width 46 height 62
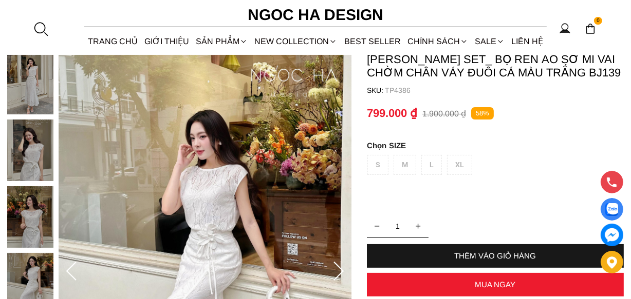
scroll to position [21, 0]
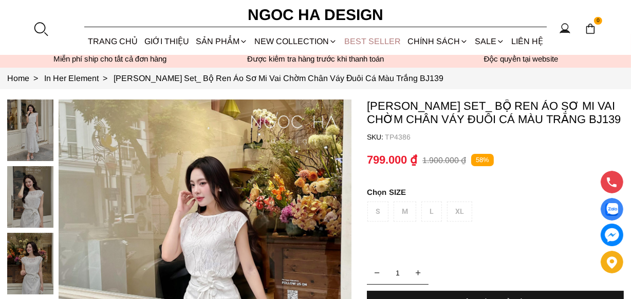
click at [385, 42] on link "BEST SELLER" at bounding box center [372, 41] width 63 height 27
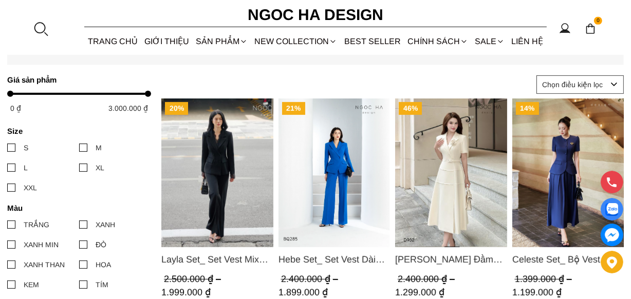
scroll to position [467, 0]
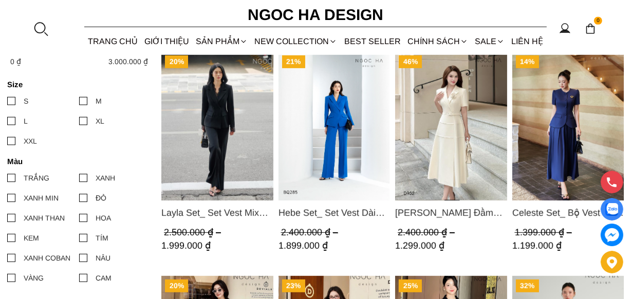
click at [557, 116] on img "Product image - Celeste Set_ Bộ Vest Cổ Tròn Chân Váy Nhún Xòe Màu Xanh Bò BJ142" at bounding box center [568, 126] width 112 height 149
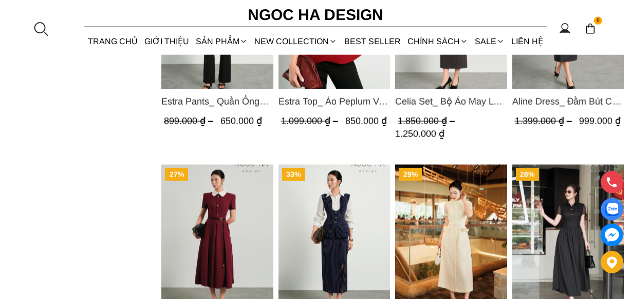
scroll to position [1167, 0]
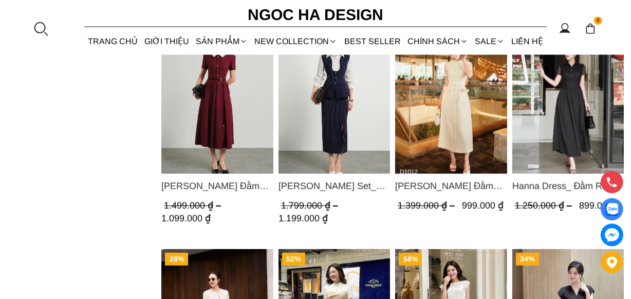
click at [572, 107] on img "Product image - Hanna Dress_ Đầm Ren Mix Vải Thô Màu Đen D1011" at bounding box center [568, 99] width 112 height 149
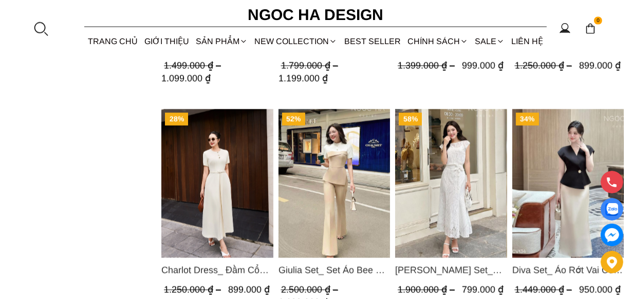
click at [199, 185] on img "Product image - Charlot Dress_ Đầm Cổ Tròn Xếp Ly Giữa Kèm Đai Màu Kem D1009" at bounding box center [217, 183] width 112 height 149
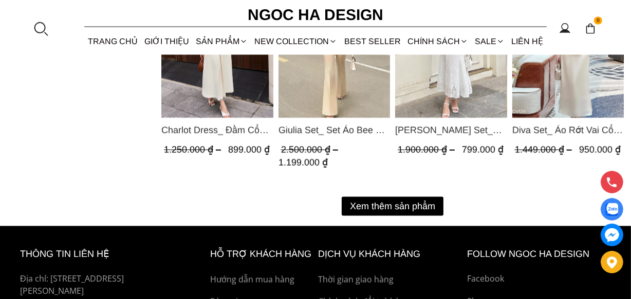
scroll to position [1494, 0]
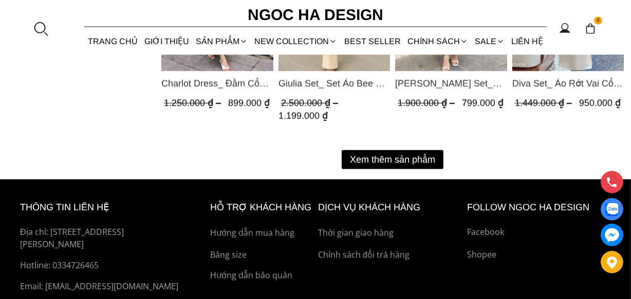
click at [421, 153] on button "Xem thêm sản phẩm" at bounding box center [393, 159] width 102 height 19
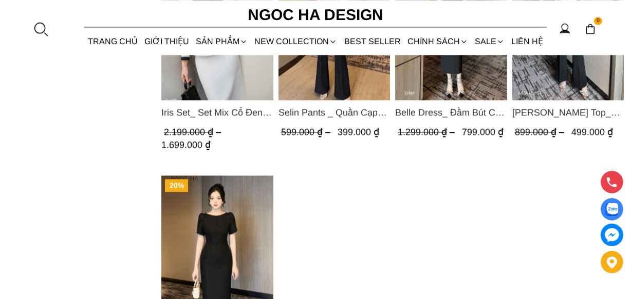
scroll to position [2054, 0]
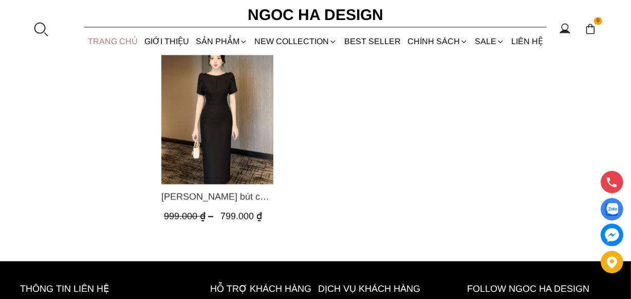
click at [99, 39] on link "TRANG CHỦ" at bounding box center [112, 41] width 56 height 27
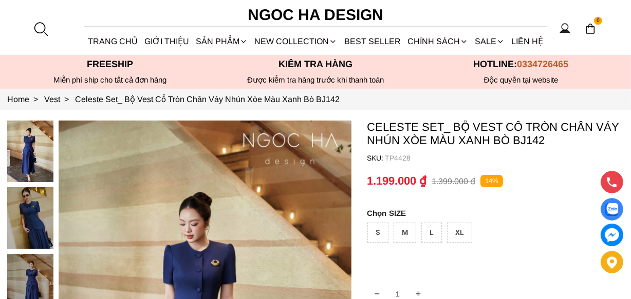
click at [34, 218] on div at bounding box center [32, 254] width 51 height 267
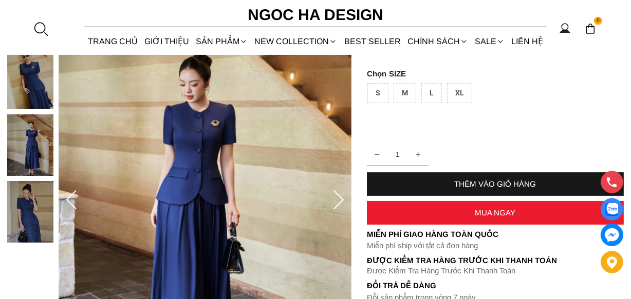
scroll to position [233, 0]
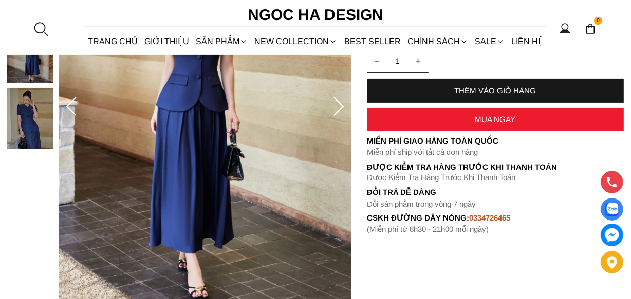
click at [28, 130] on img at bounding box center [30, 119] width 46 height 62
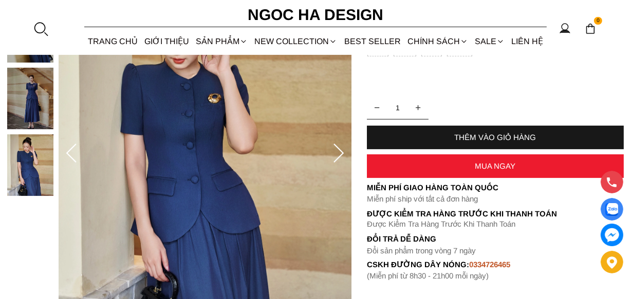
scroll to position [140, 0]
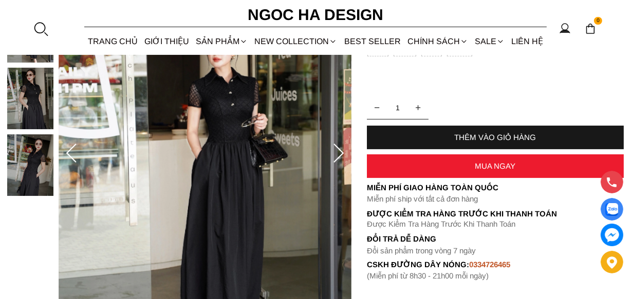
scroll to position [233, 0]
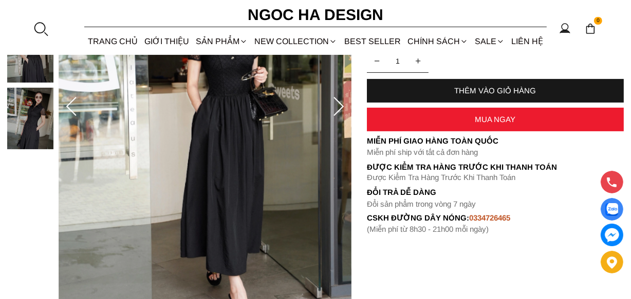
click at [339, 106] on icon at bounding box center [338, 107] width 21 height 21
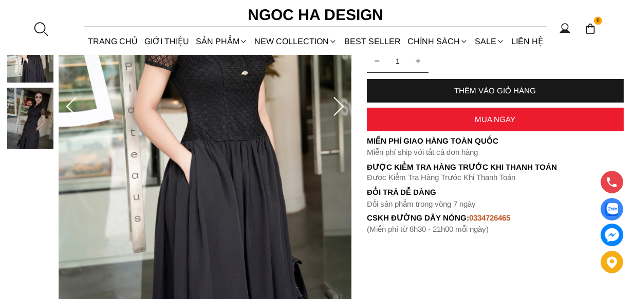
scroll to position [186, 0]
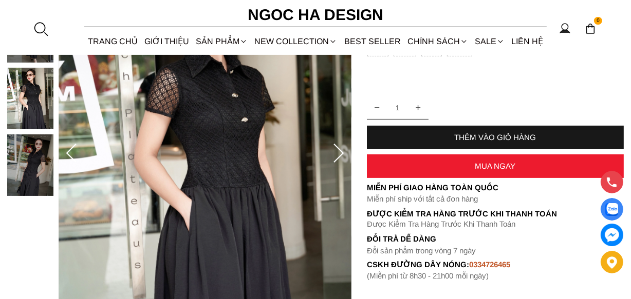
click at [340, 150] on icon at bounding box center [338, 153] width 10 height 19
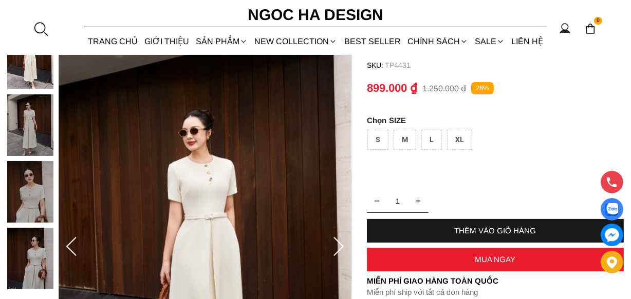
scroll to position [186, 0]
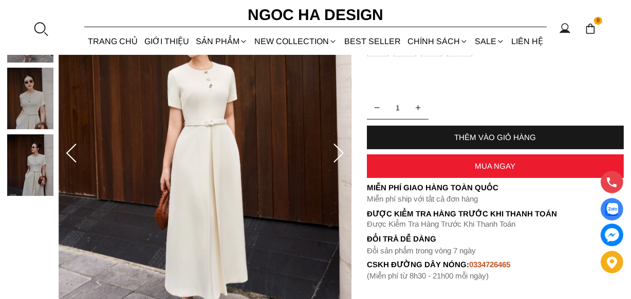
click at [336, 159] on icon at bounding box center [338, 153] width 10 height 19
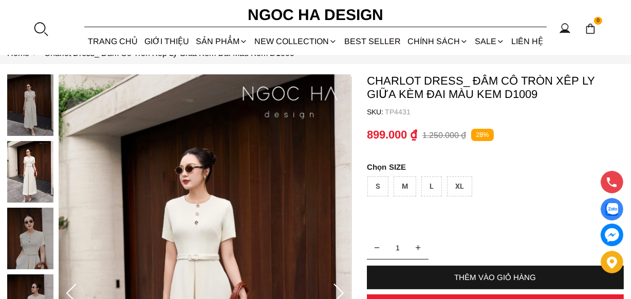
scroll to position [140, 0]
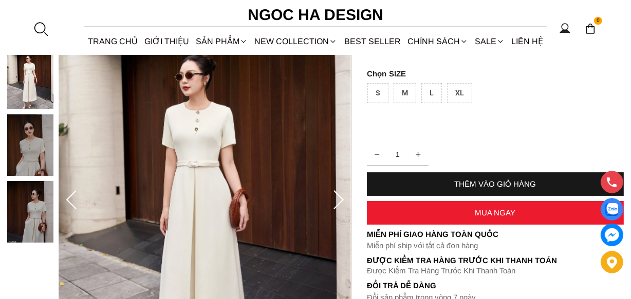
click at [336, 195] on icon at bounding box center [338, 201] width 21 height 21
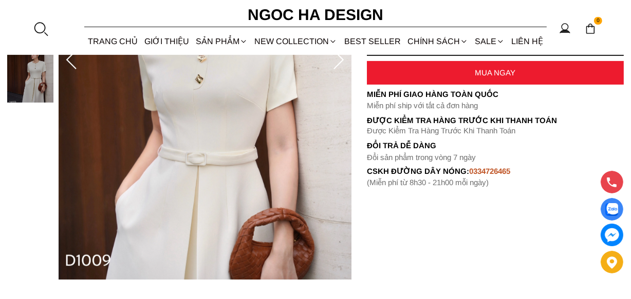
scroll to position [233, 0]
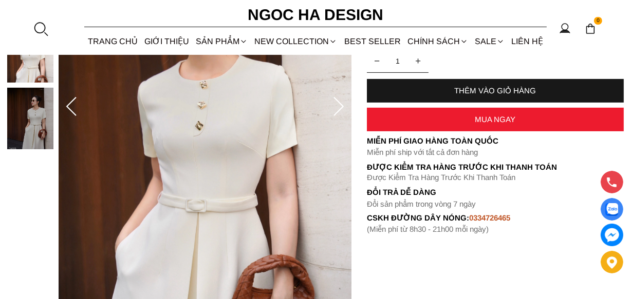
click at [335, 103] on icon at bounding box center [338, 107] width 21 height 21
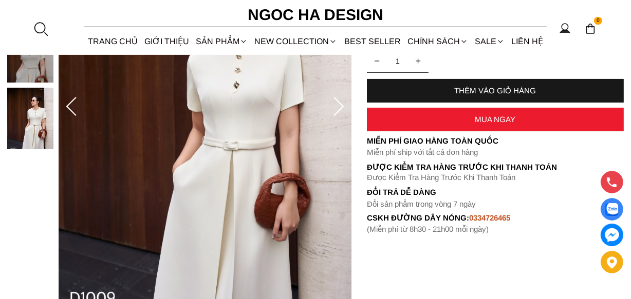
click at [335, 103] on icon at bounding box center [338, 107] width 21 height 21
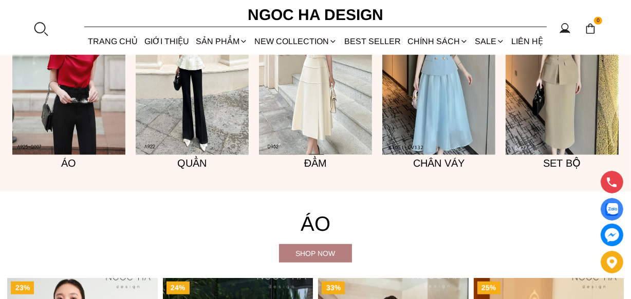
scroll to position [883, 0]
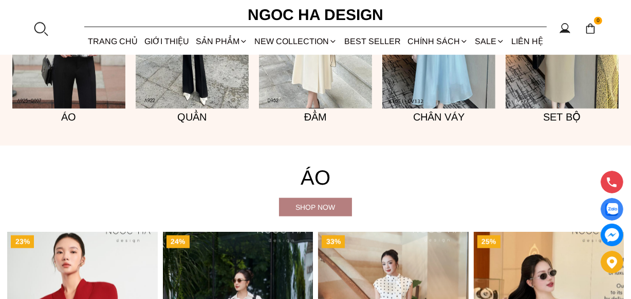
click at [562, 123] on h5 "Set bộ" at bounding box center [561, 117] width 113 height 16
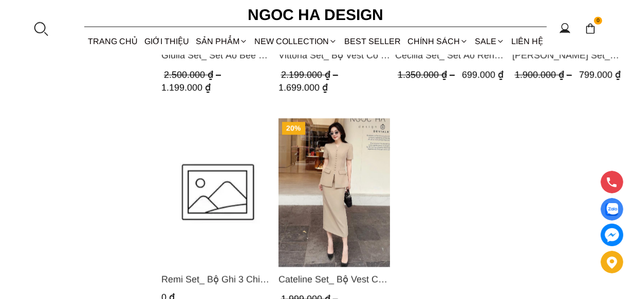
scroll to position [840, 0]
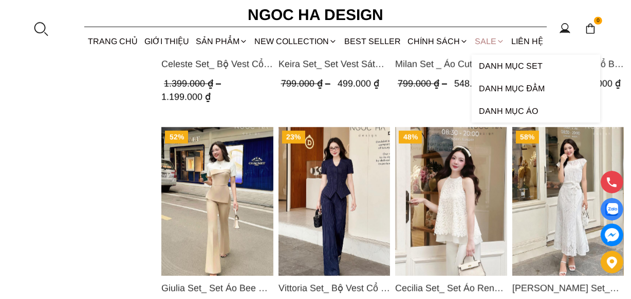
click at [489, 43] on link "SALE" at bounding box center [489, 41] width 36 height 27
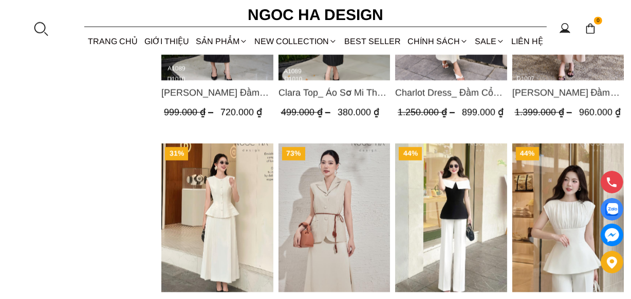
scroll to position [1494, 0]
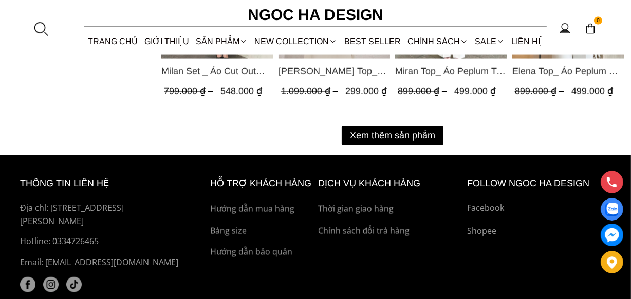
click at [402, 135] on button "Xem thêm sản phẩm" at bounding box center [393, 135] width 102 height 19
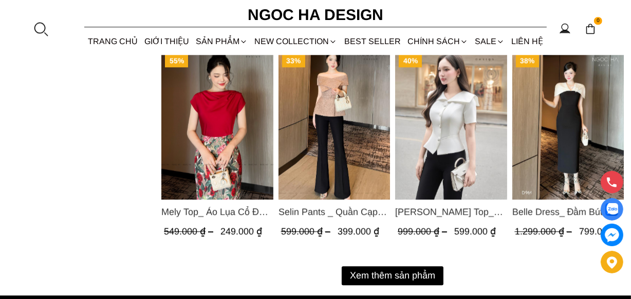
scroll to position [2614, 0]
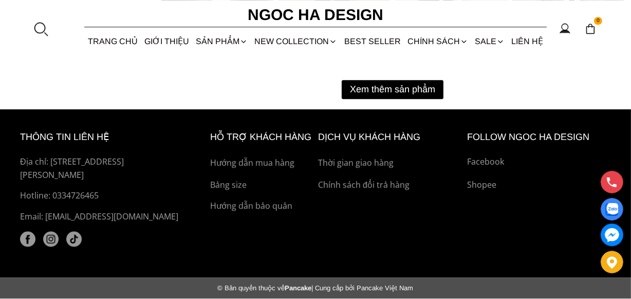
click at [395, 85] on button "Xem thêm sản phẩm" at bounding box center [393, 89] width 102 height 19
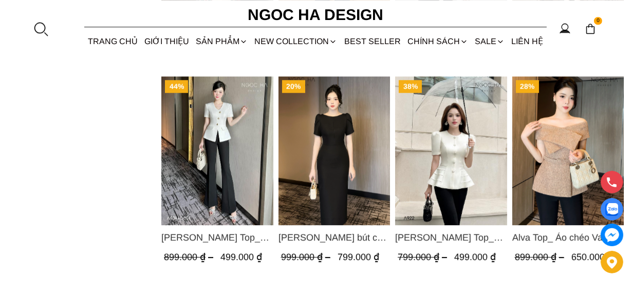
scroll to position [2754, 0]
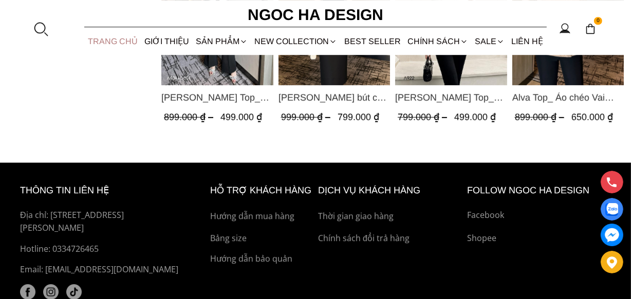
click at [104, 44] on link "TRANG CHỦ" at bounding box center [112, 41] width 56 height 27
